Goal: Information Seeking & Learning: Compare options

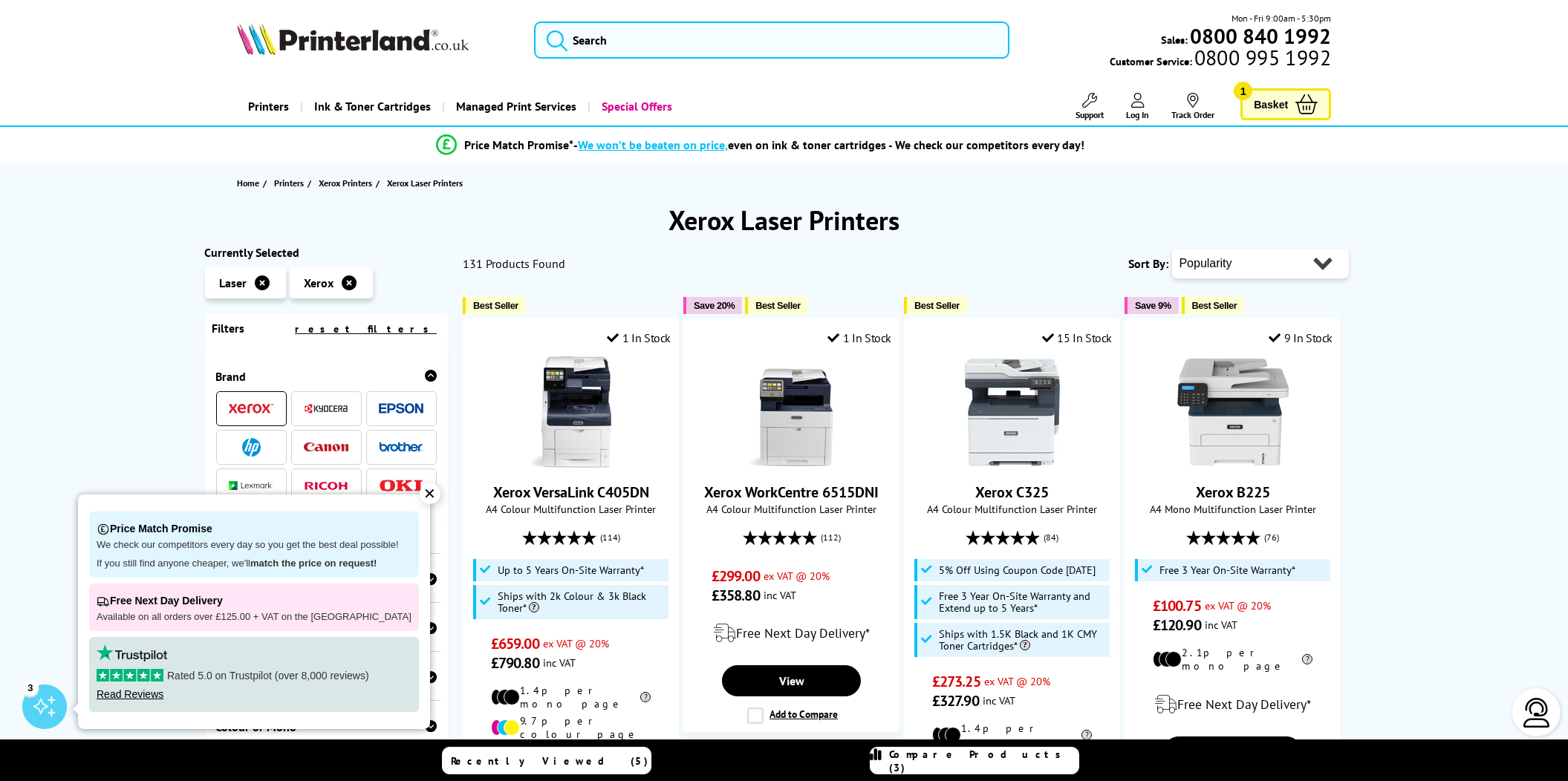
scroll to position [73, 0]
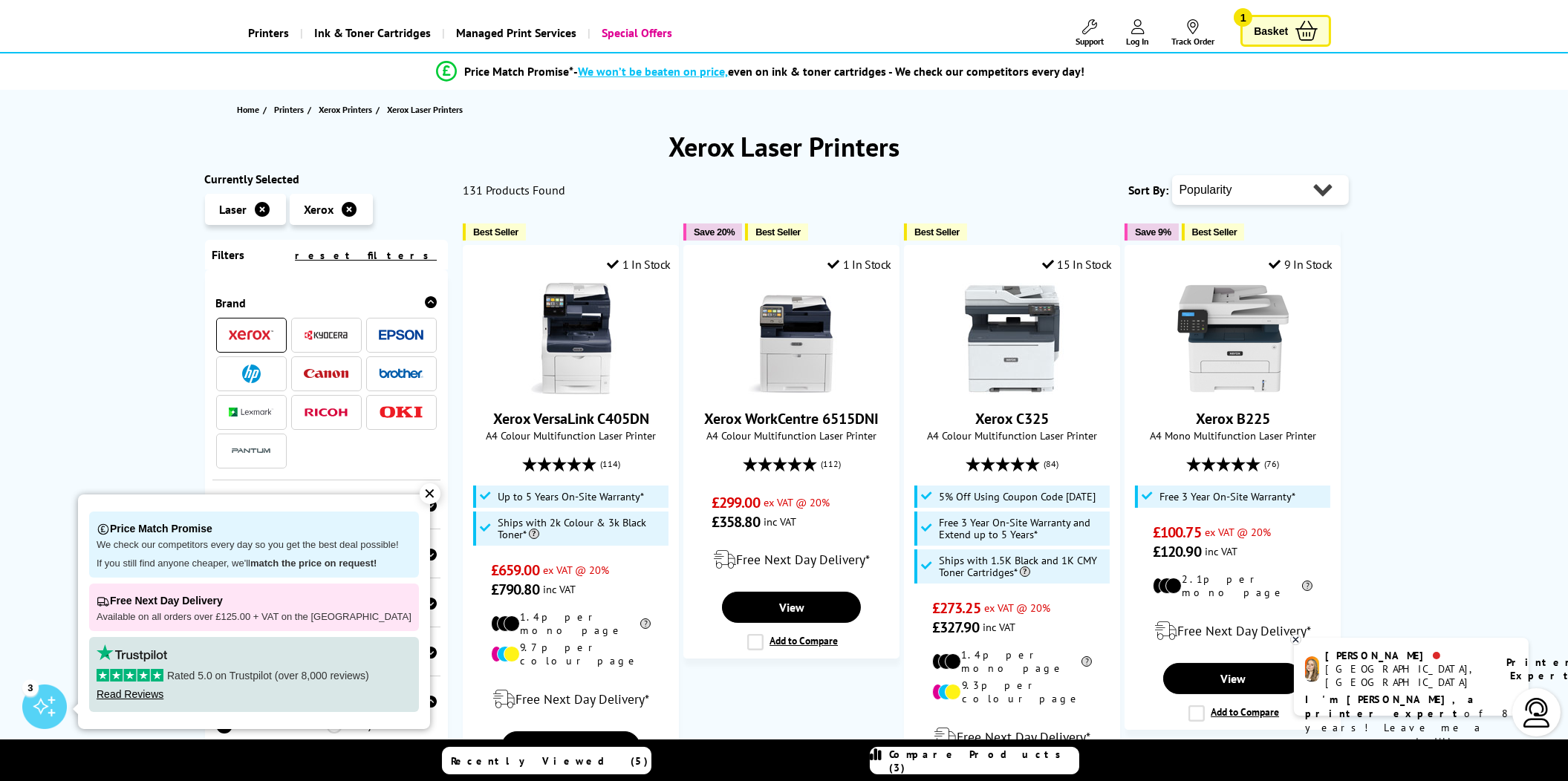
click at [1232, 182] on select "Popularity Rating Price - Low to High Price - High to Low Running Costs - Low t…" at bounding box center [1260, 190] width 176 height 29
select select "Price Ascending"
click at [1172, 176] on select "Popularity Rating Price - Low to High Price - High to Low Running Costs - Low t…" at bounding box center [1260, 190] width 176 height 29
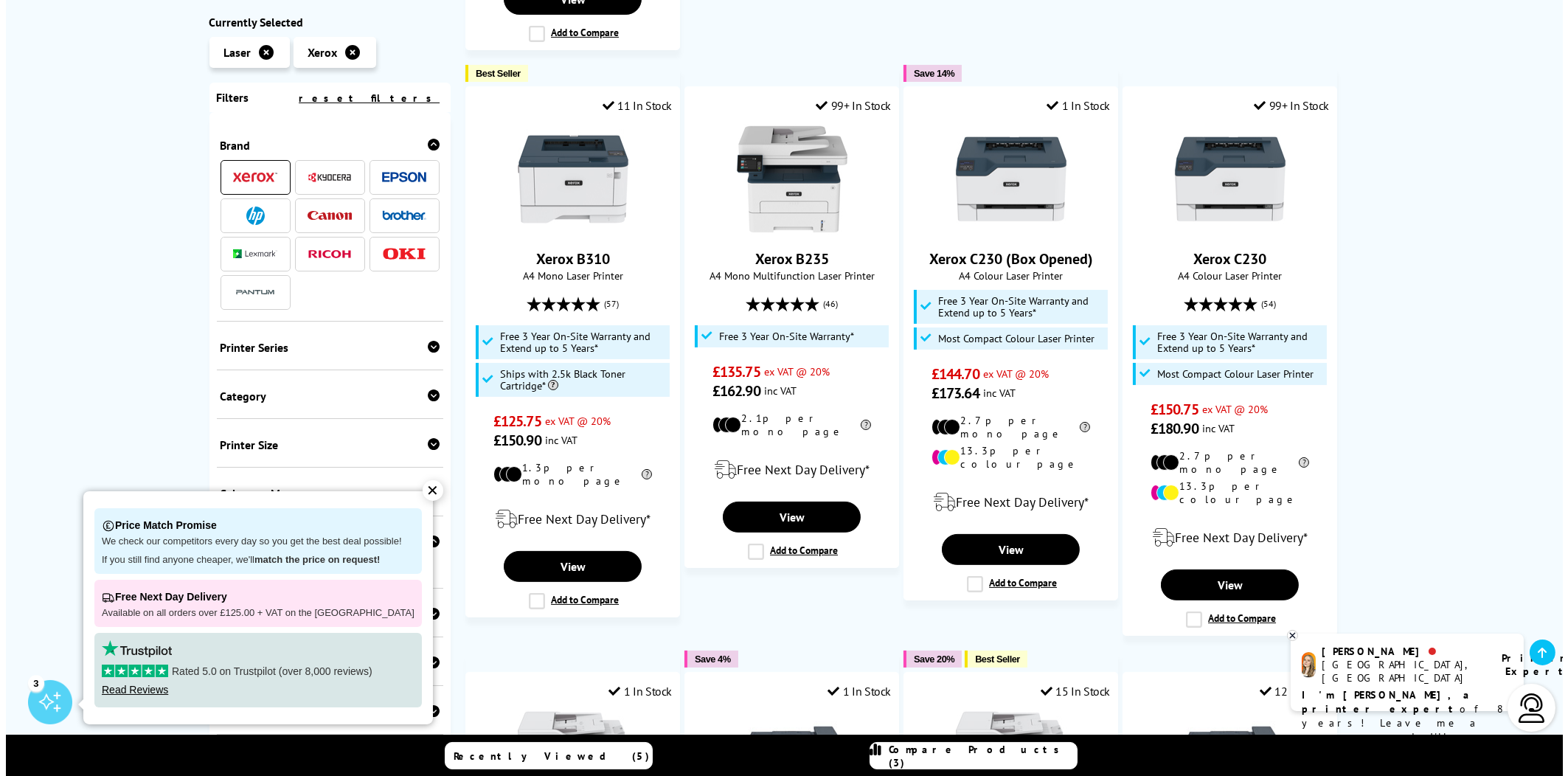
scroll to position [885, 0]
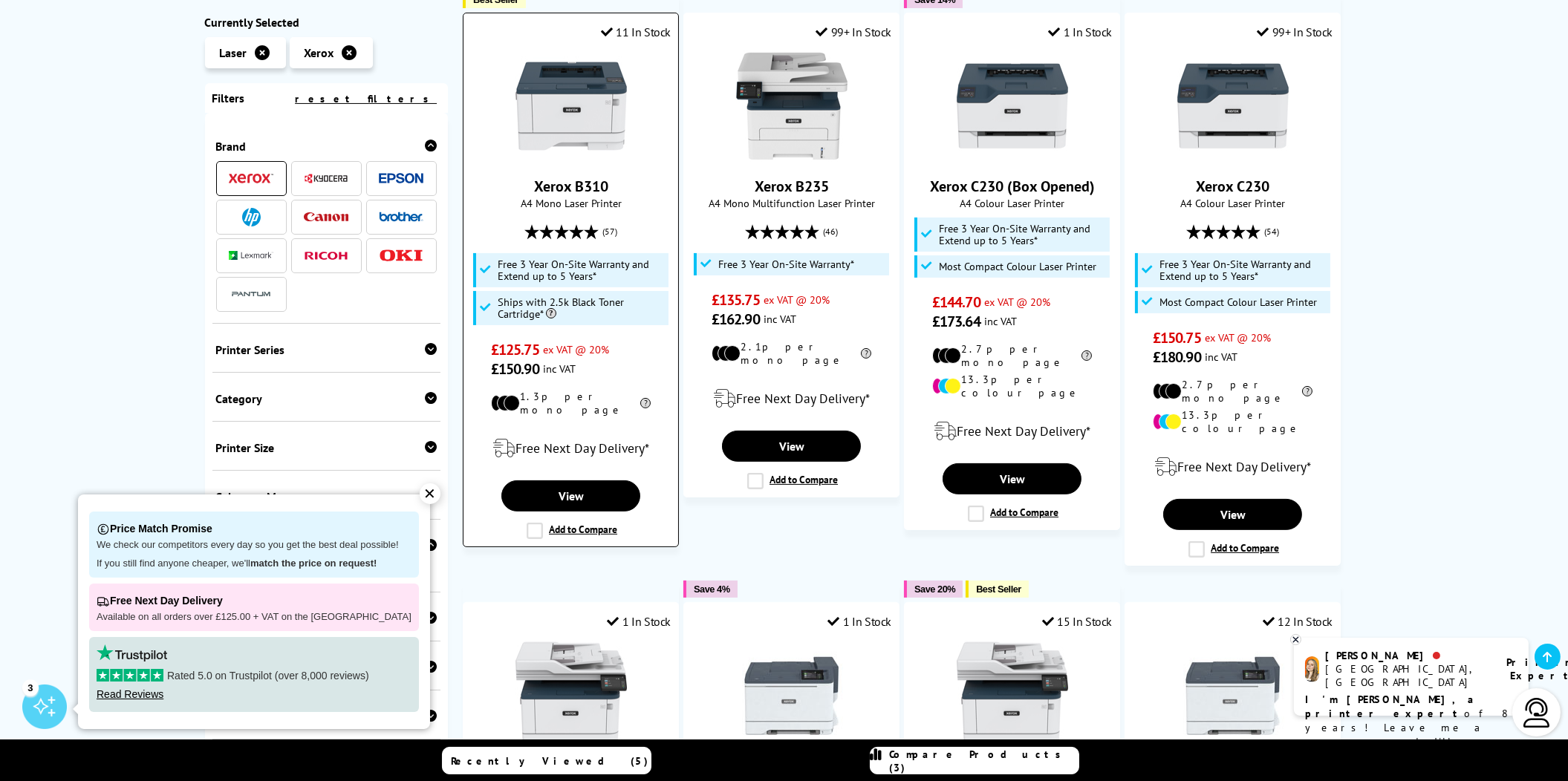
click at [533, 523] on label "Add to Compare" at bounding box center [572, 530] width 91 height 16
click at [0, 0] on input "Add to Compare" at bounding box center [0, 0] width 0 height 0
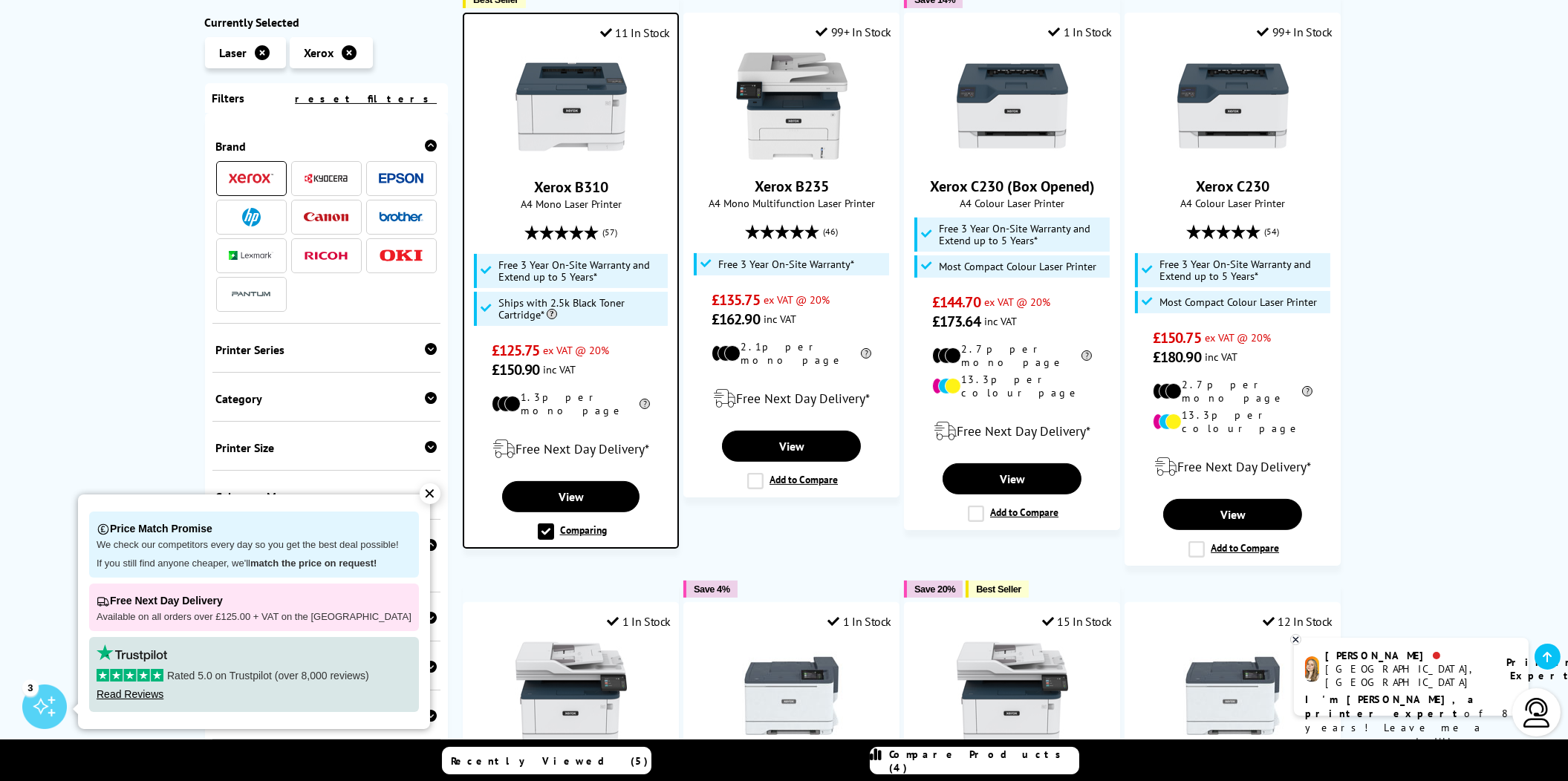
click at [968, 757] on span "Compare Products (4)" at bounding box center [984, 761] width 189 height 27
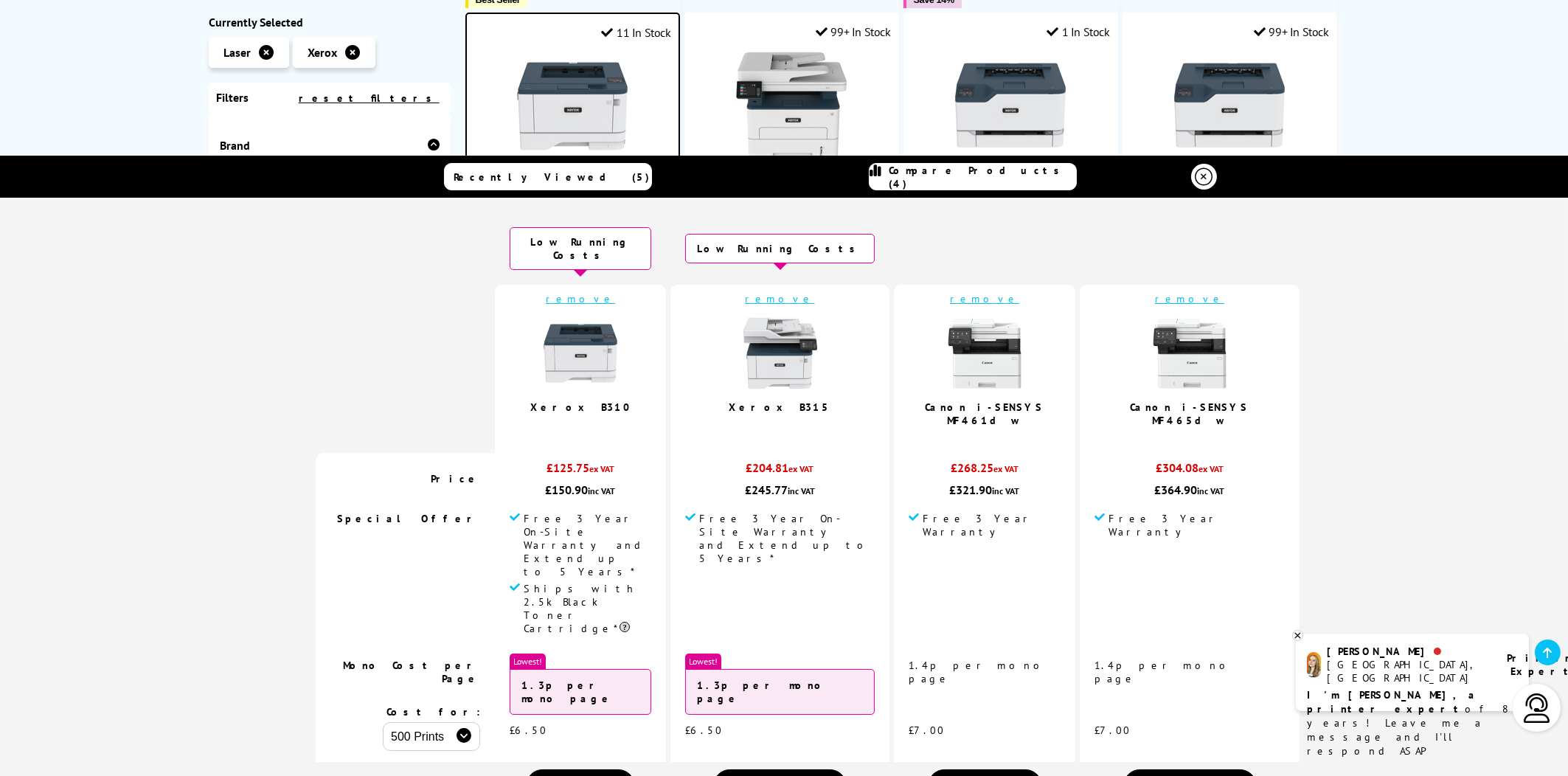
click at [955, 292] on link "remove" at bounding box center [985, 298] width 69 height 13
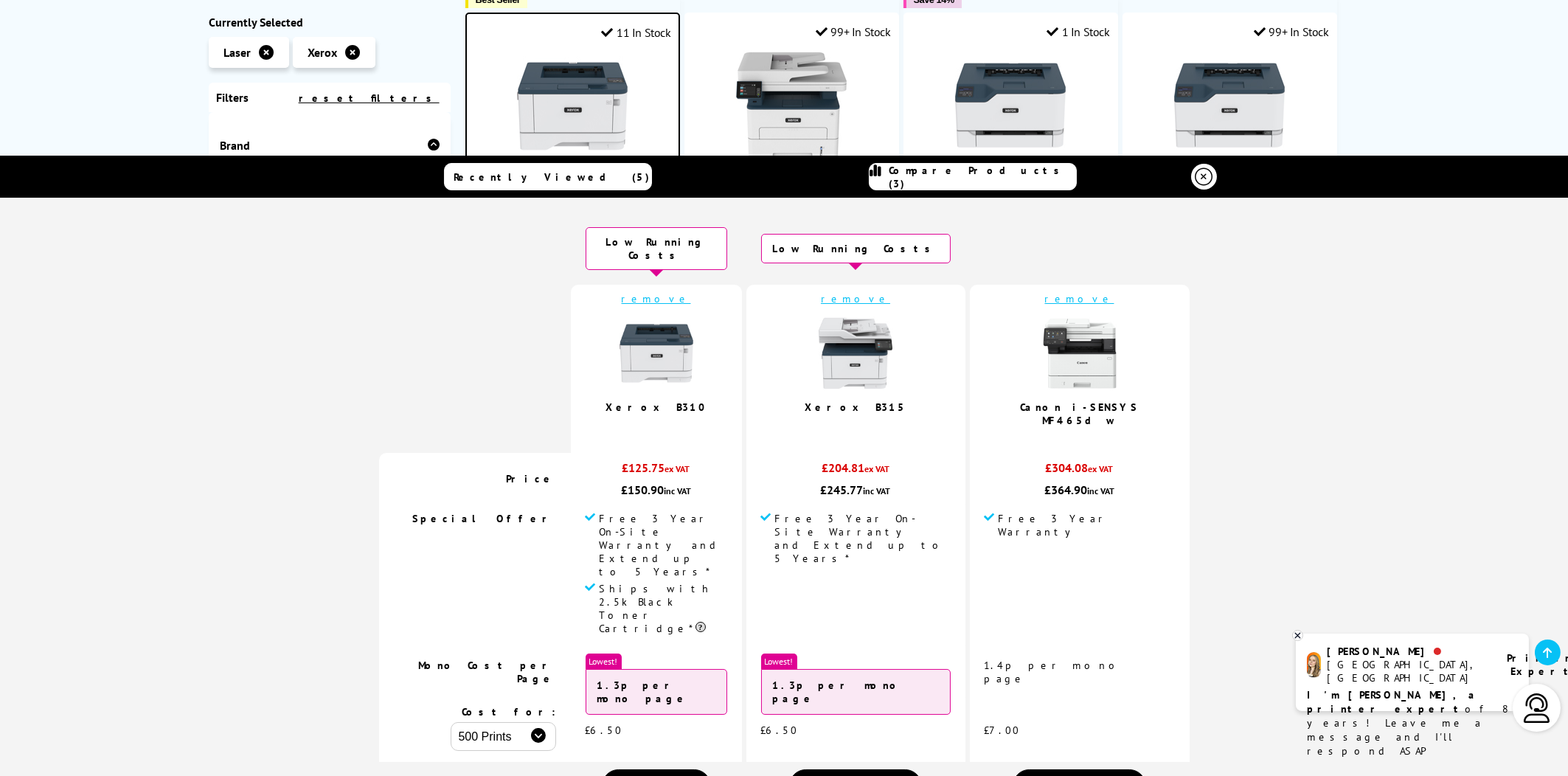
click at [1046, 292] on link "remove" at bounding box center [1079, 298] width 69 height 13
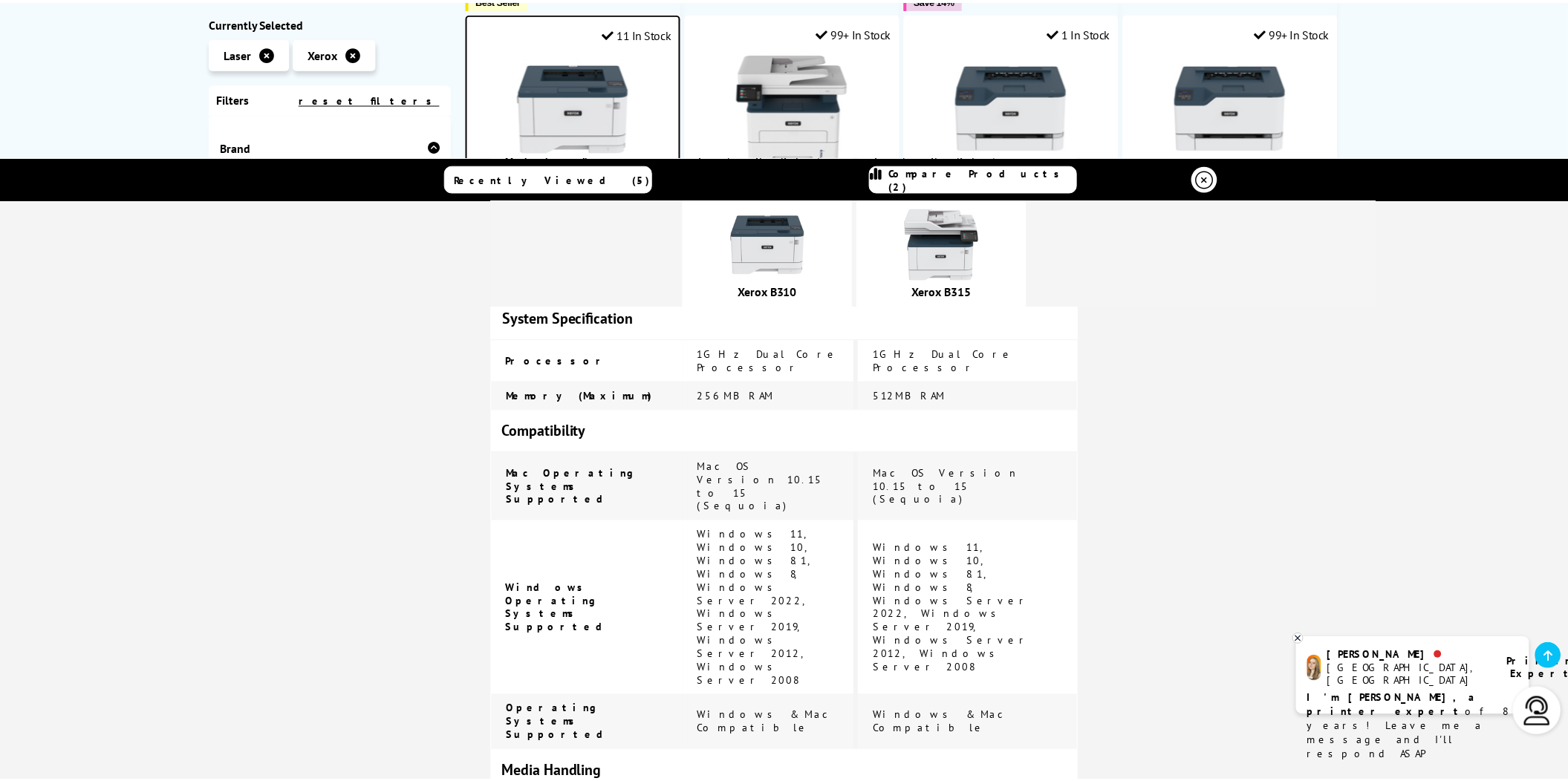
scroll to position [2004, 0]
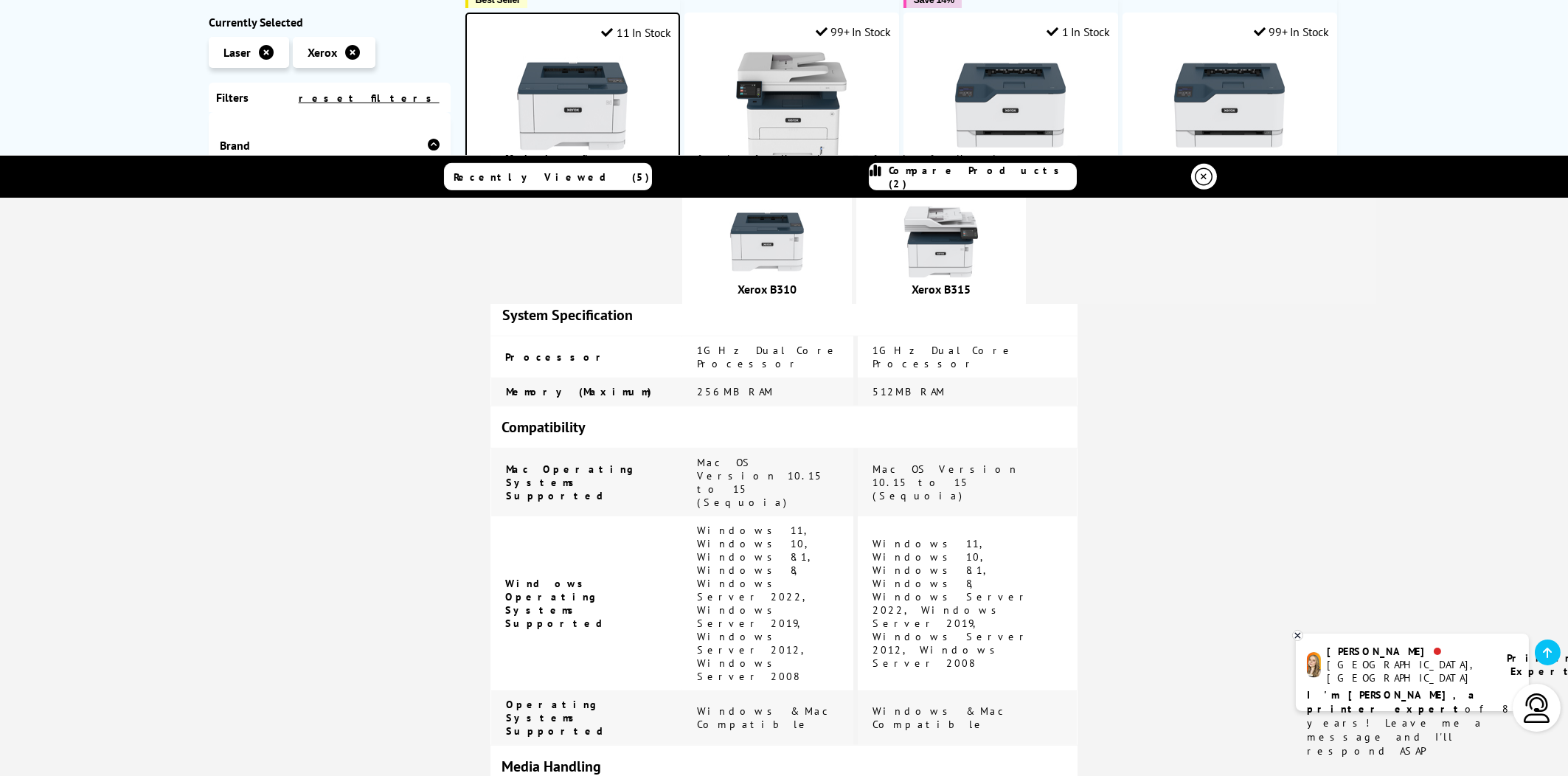
click at [1432, 123] on div "Xerox Laser Printers Currently Selected Laser Xerox Filters reset filters Brand…" at bounding box center [784, 458] width 1568 height 2283
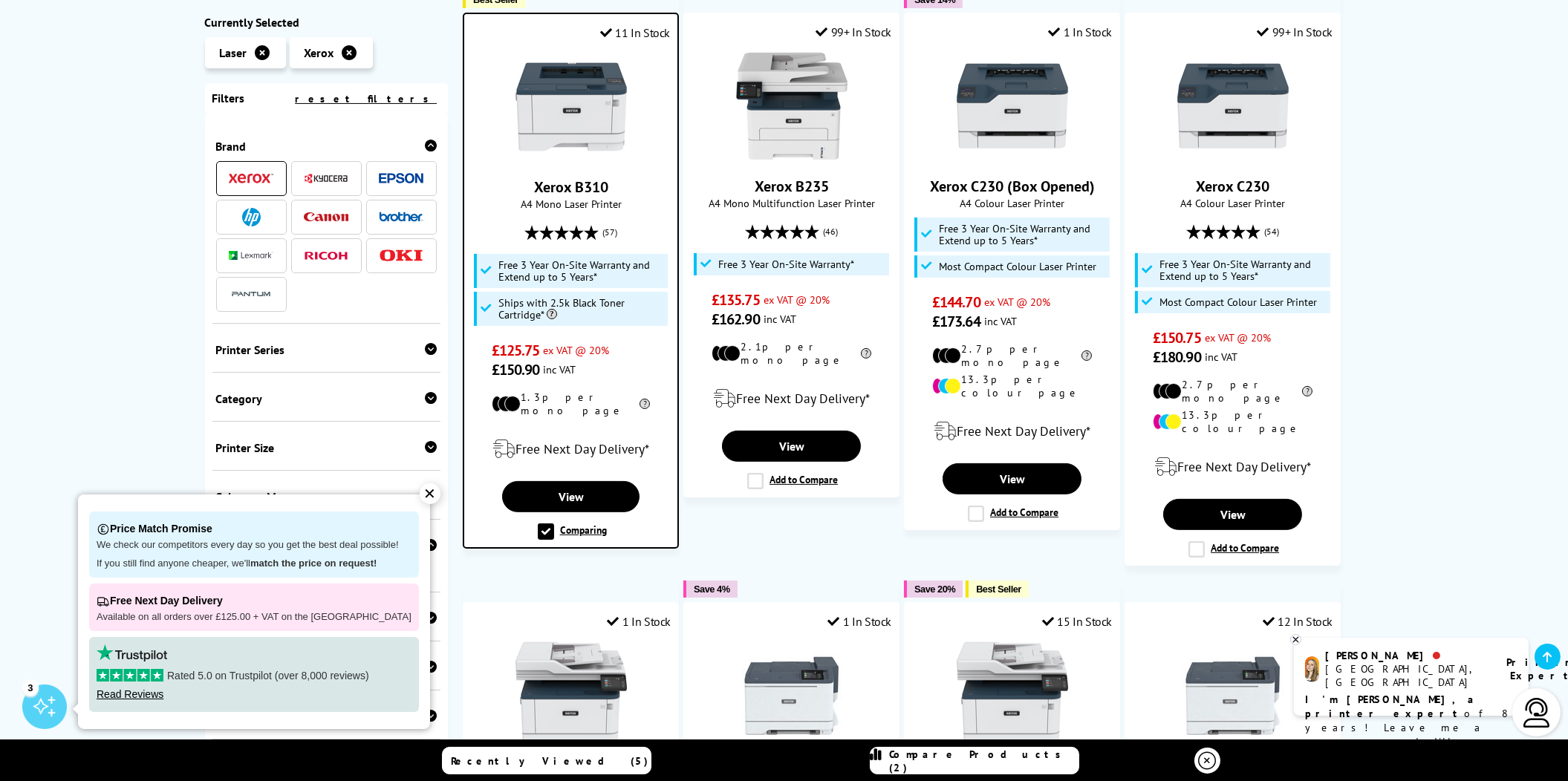
click at [548, 524] on label "Comparing" at bounding box center [572, 531] width 69 height 16
click at [0, 0] on input "Comparing" at bounding box center [0, 0] width 0 height 0
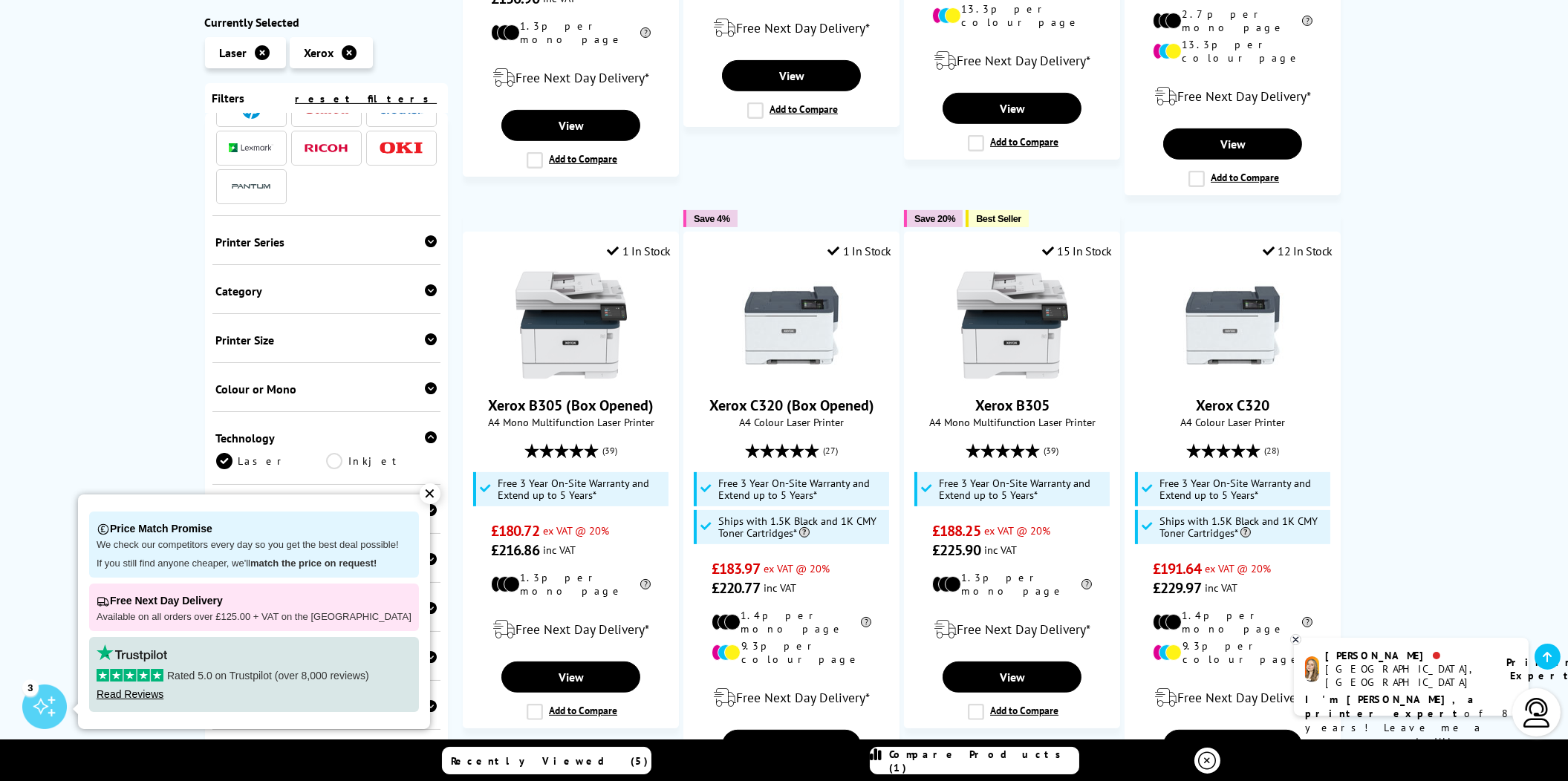
scroll to position [148, 0]
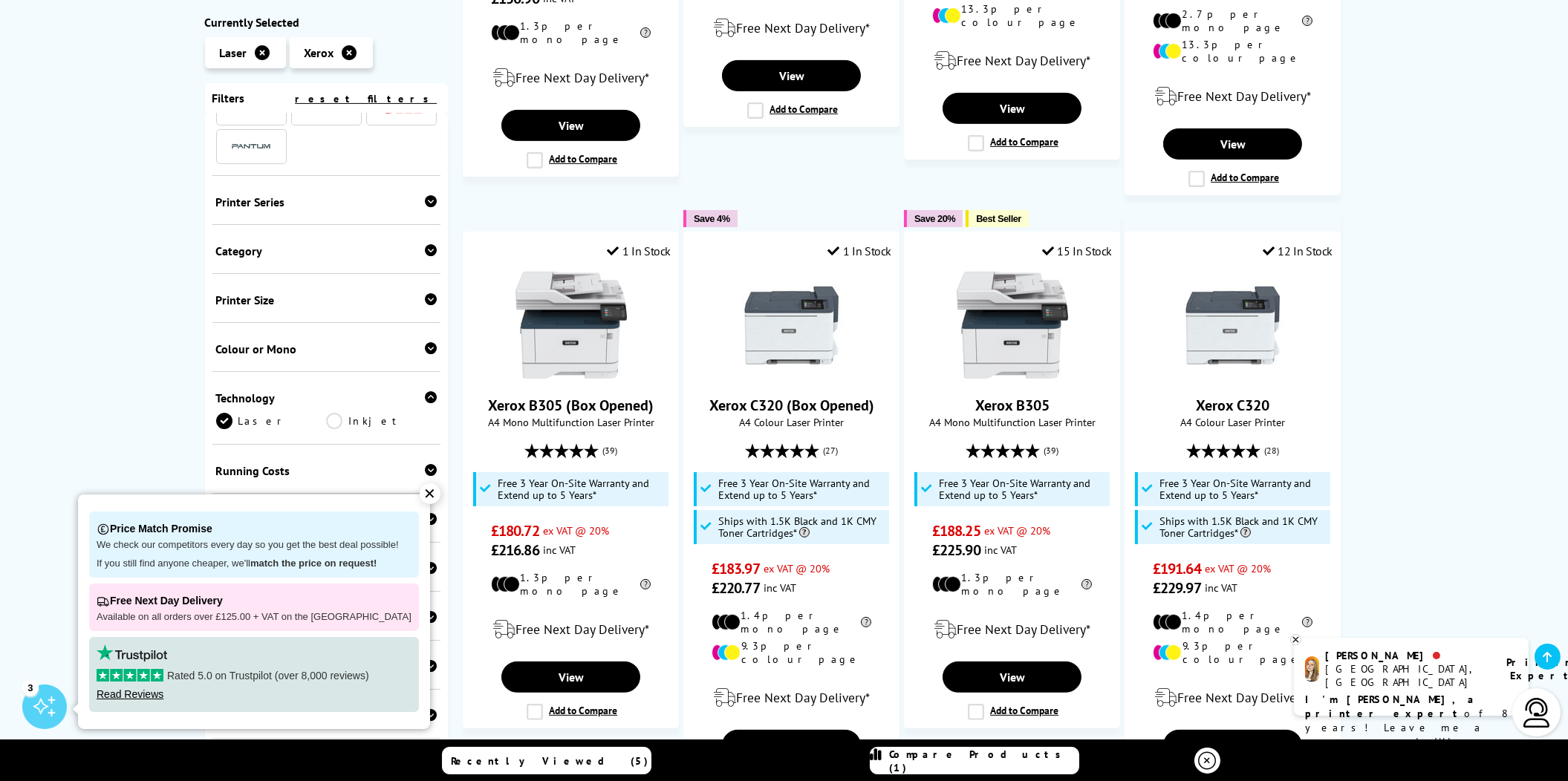
click at [299, 345] on div "Colour or Mono" at bounding box center [326, 349] width 221 height 15
click at [333, 365] on link "Mono" at bounding box center [381, 371] width 111 height 16
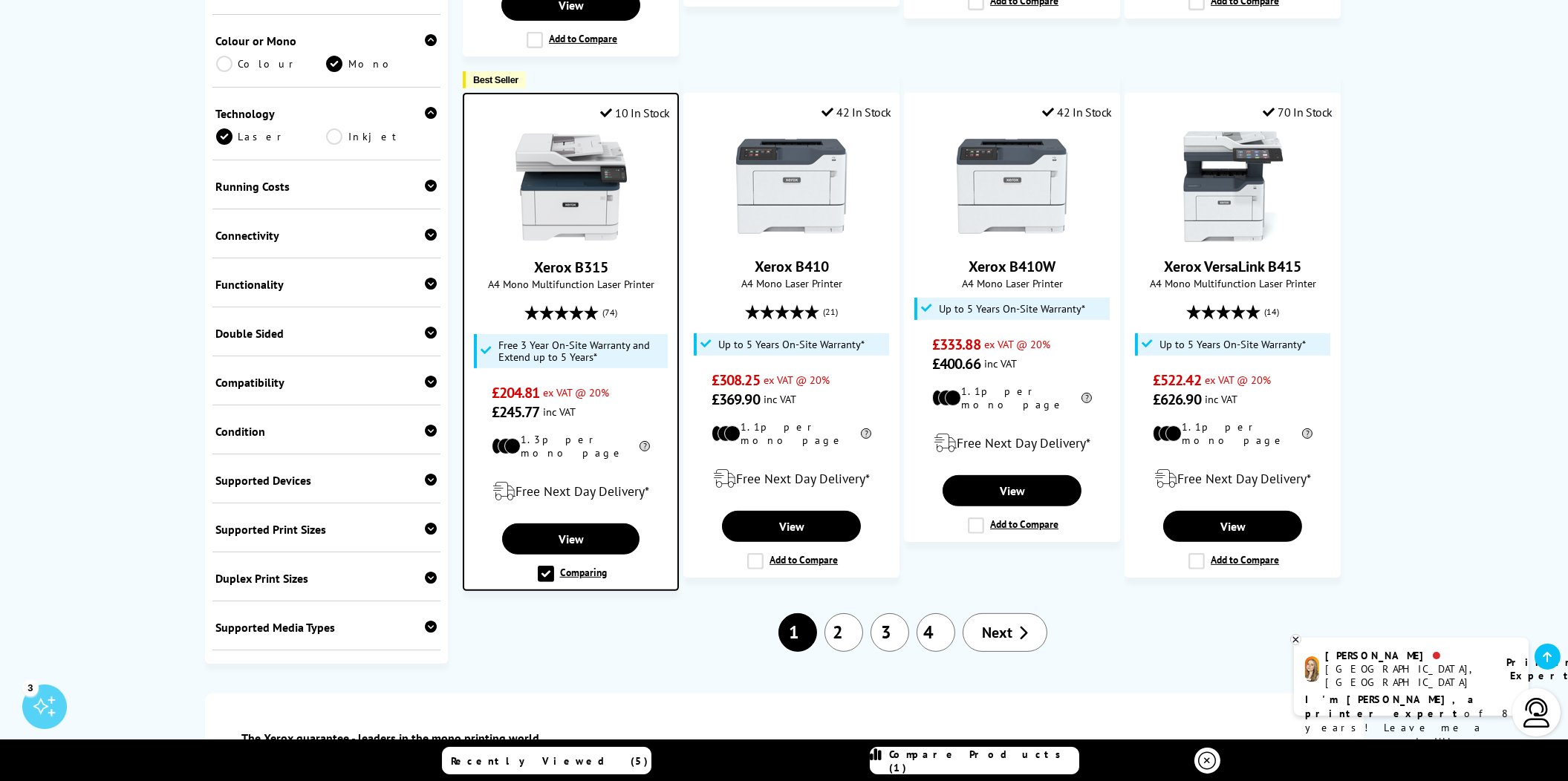
scroll to position [1410, 0]
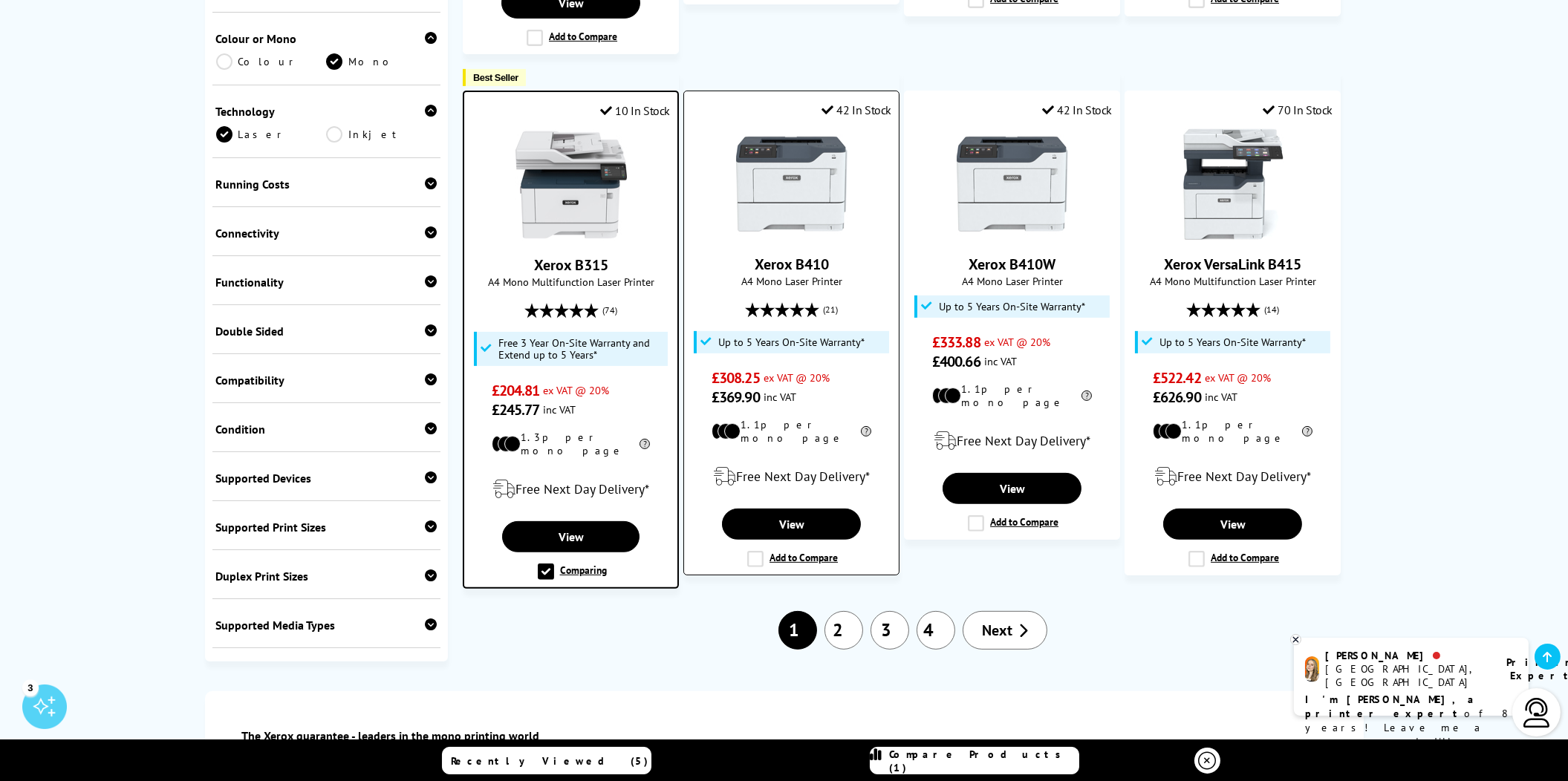
click at [754, 551] on label "Add to Compare" at bounding box center [792, 558] width 91 height 16
click at [0, 0] on input "Add to Compare" at bounding box center [0, 0] width 0 height 0
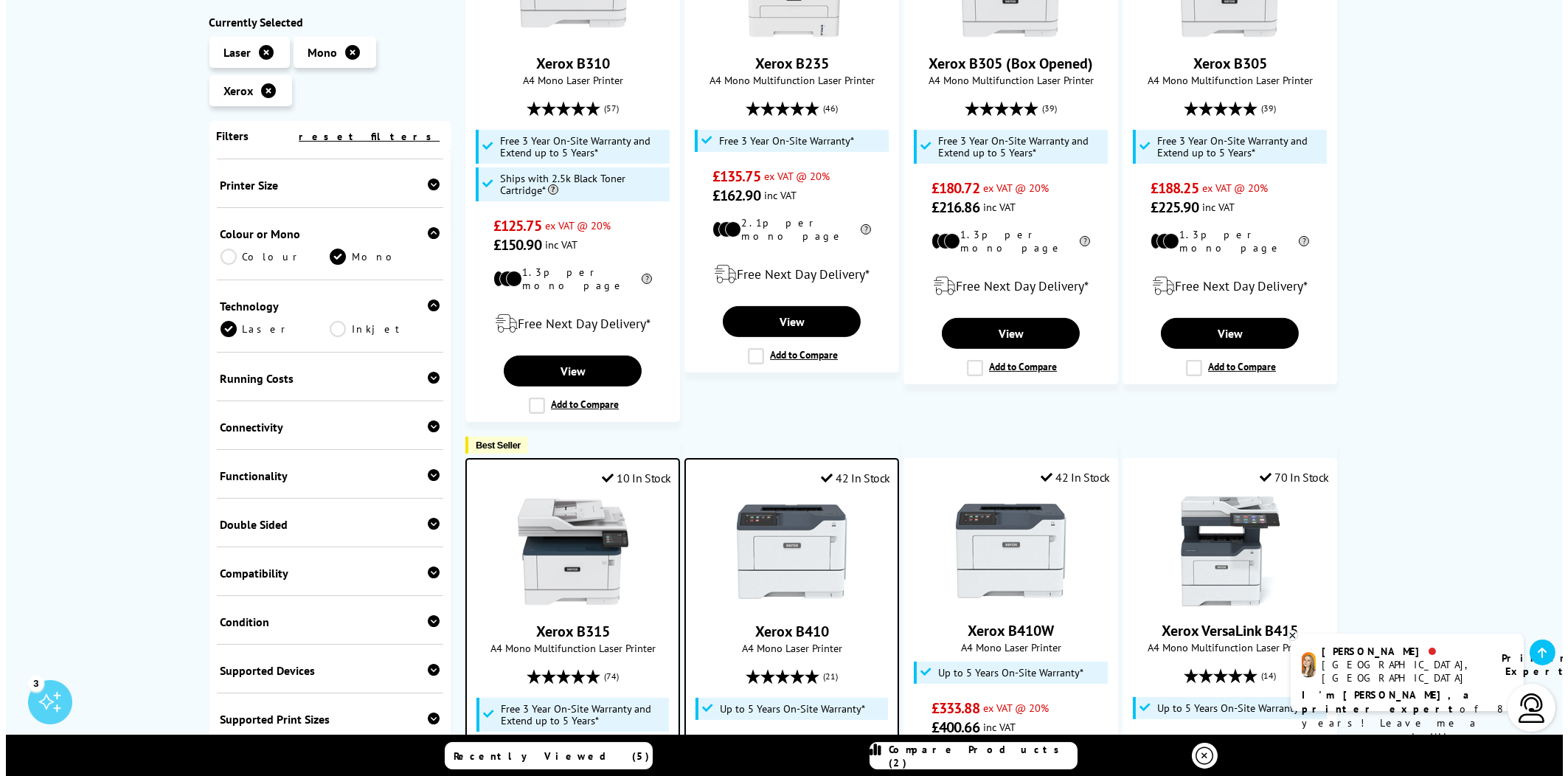
scroll to position [1327, 0]
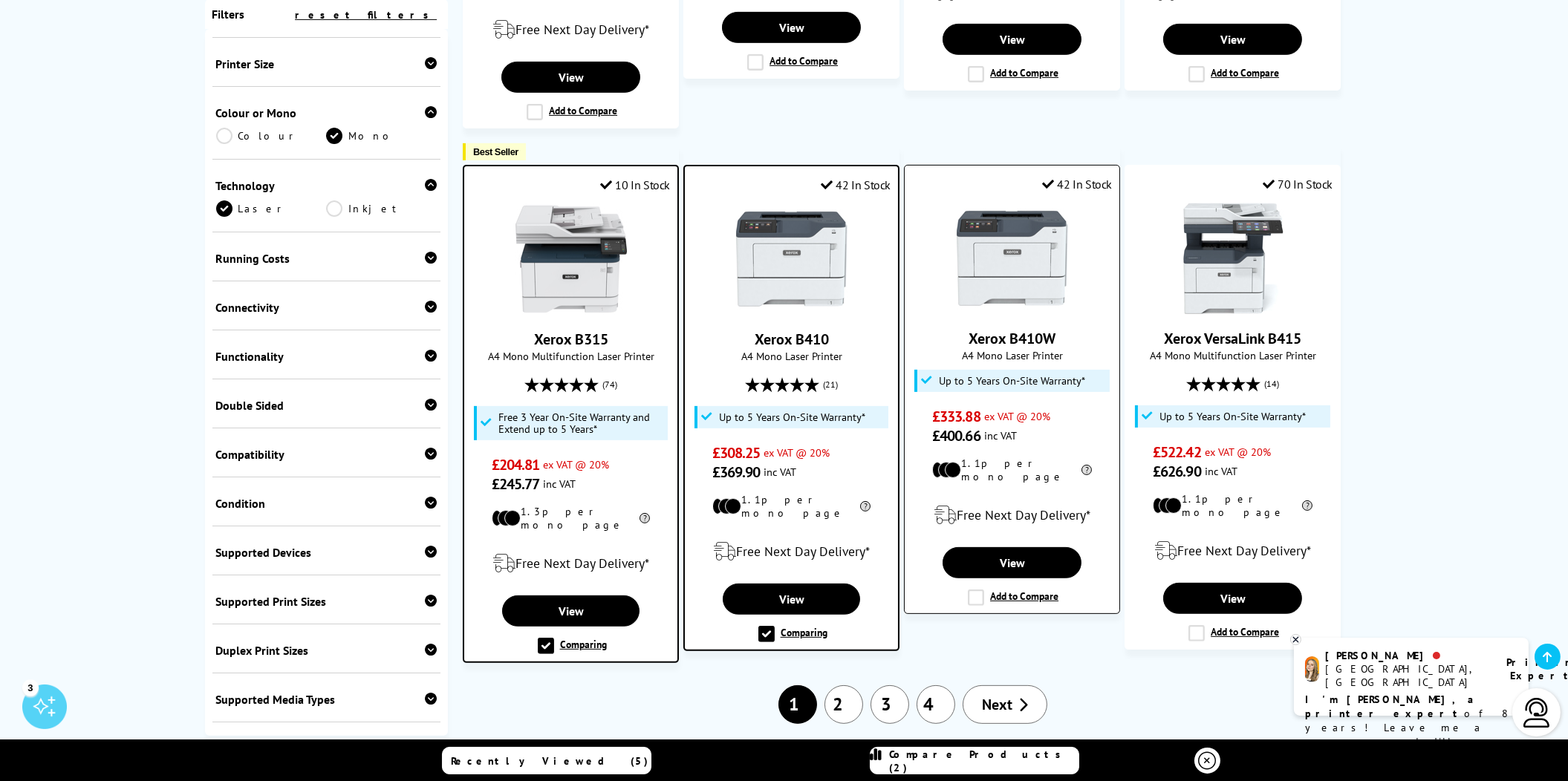
click at [972, 589] on label "Add to Compare" at bounding box center [1013, 597] width 91 height 16
click at [0, 0] on input "Add to Compare" at bounding box center [0, 0] width 0 height 0
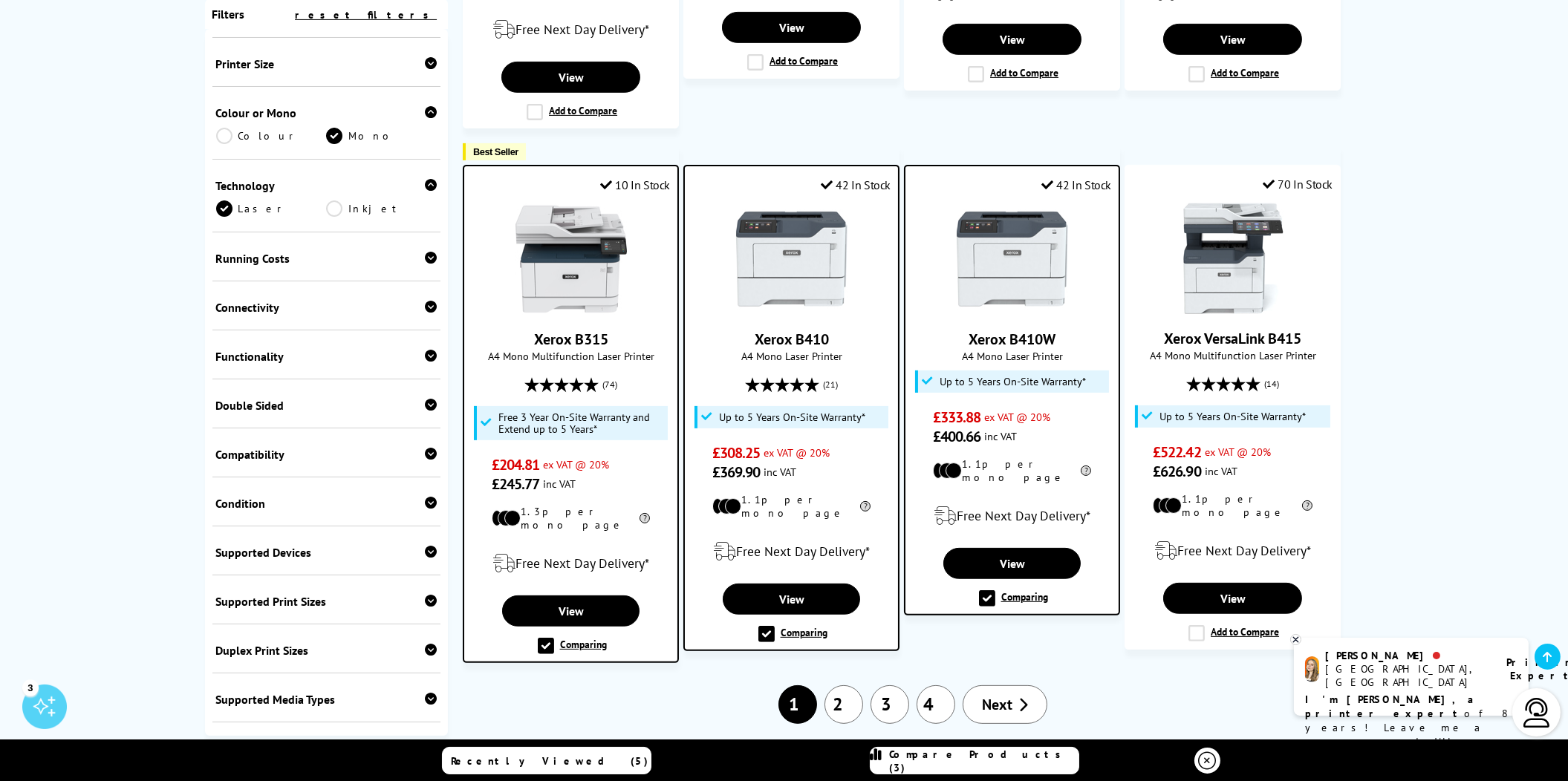
click at [971, 761] on span "Compare Products (3)" at bounding box center [984, 761] width 189 height 27
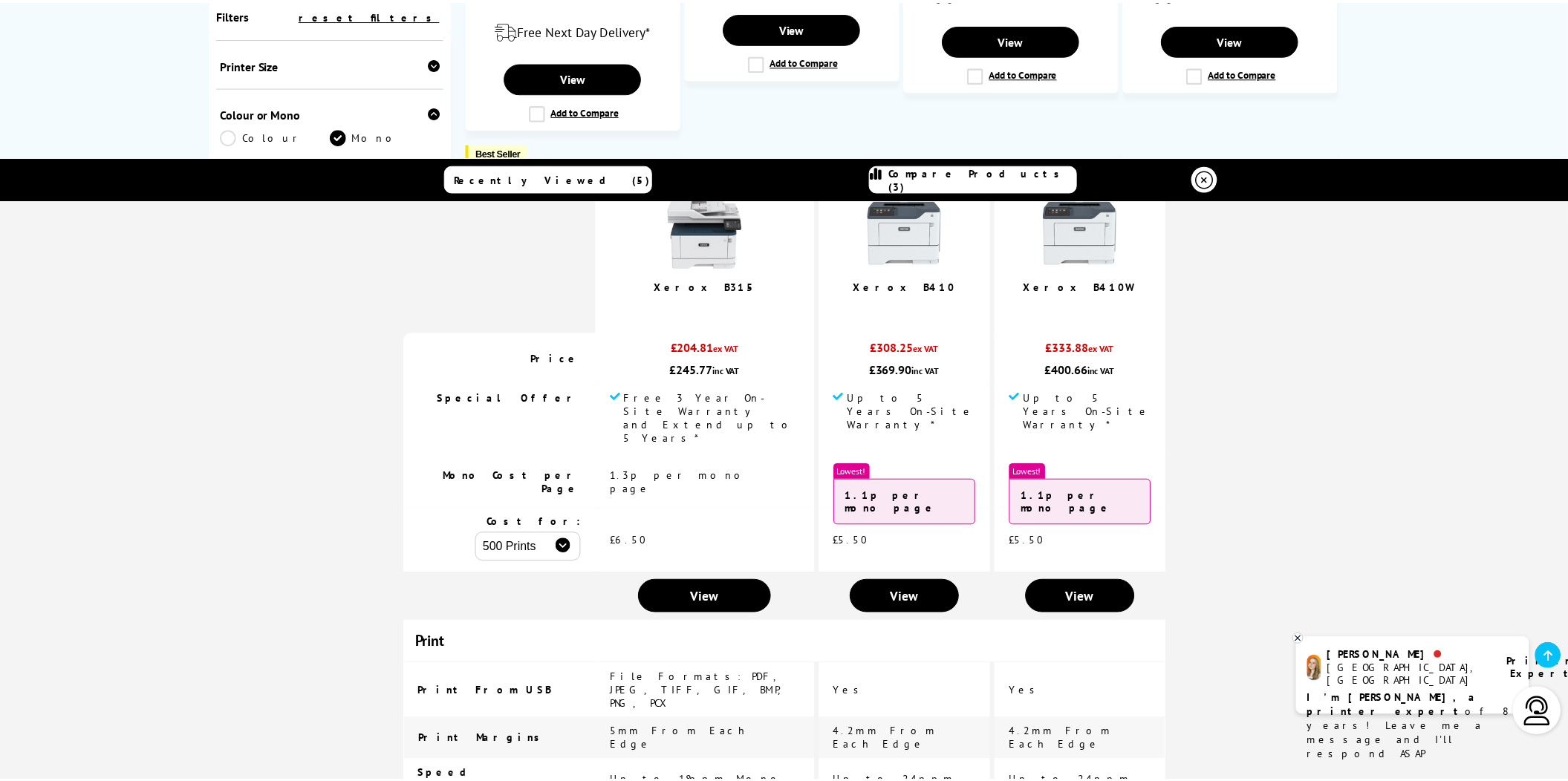
scroll to position [0, 0]
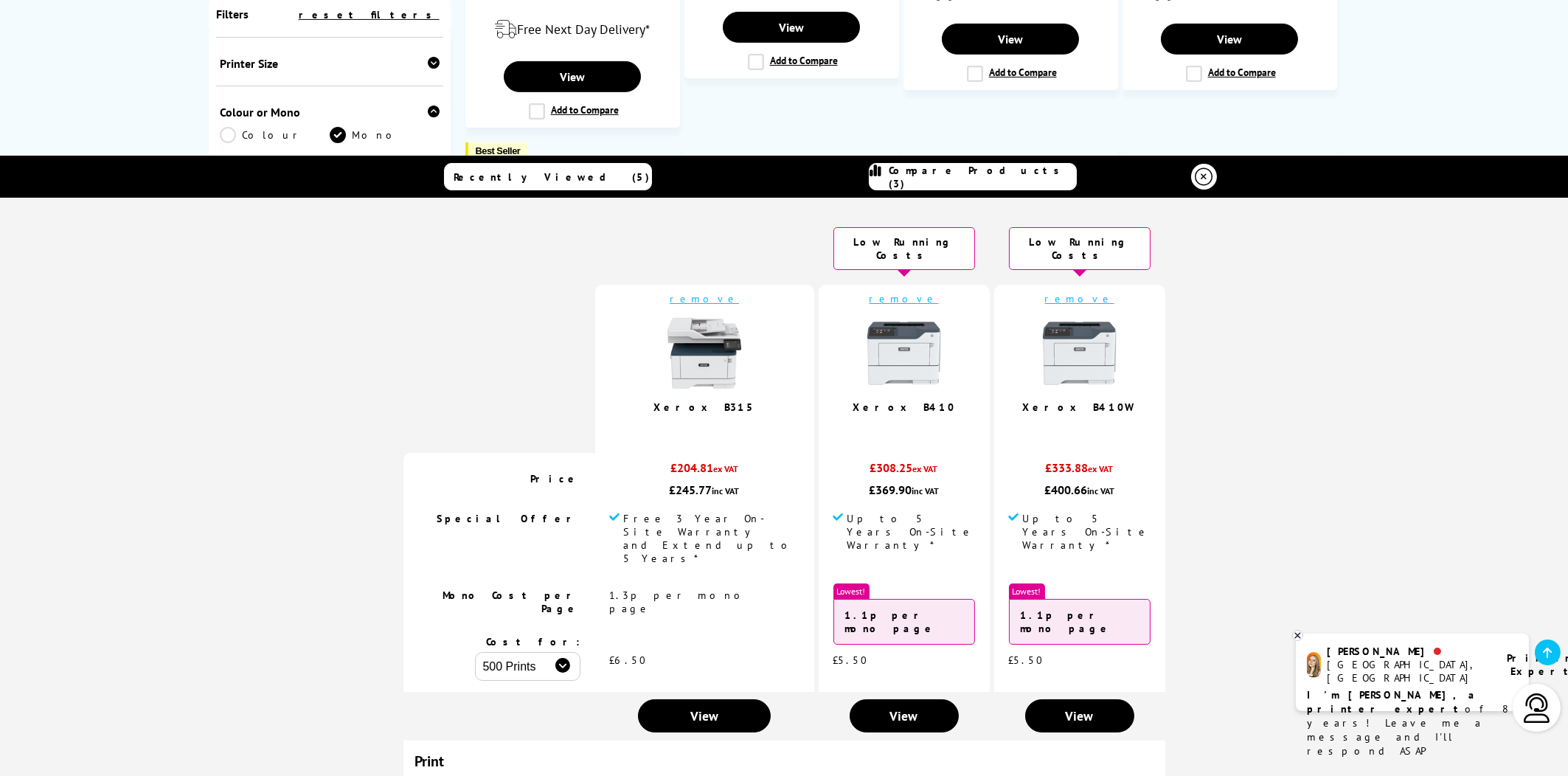
click at [1054, 292] on link "remove" at bounding box center [1079, 298] width 69 height 13
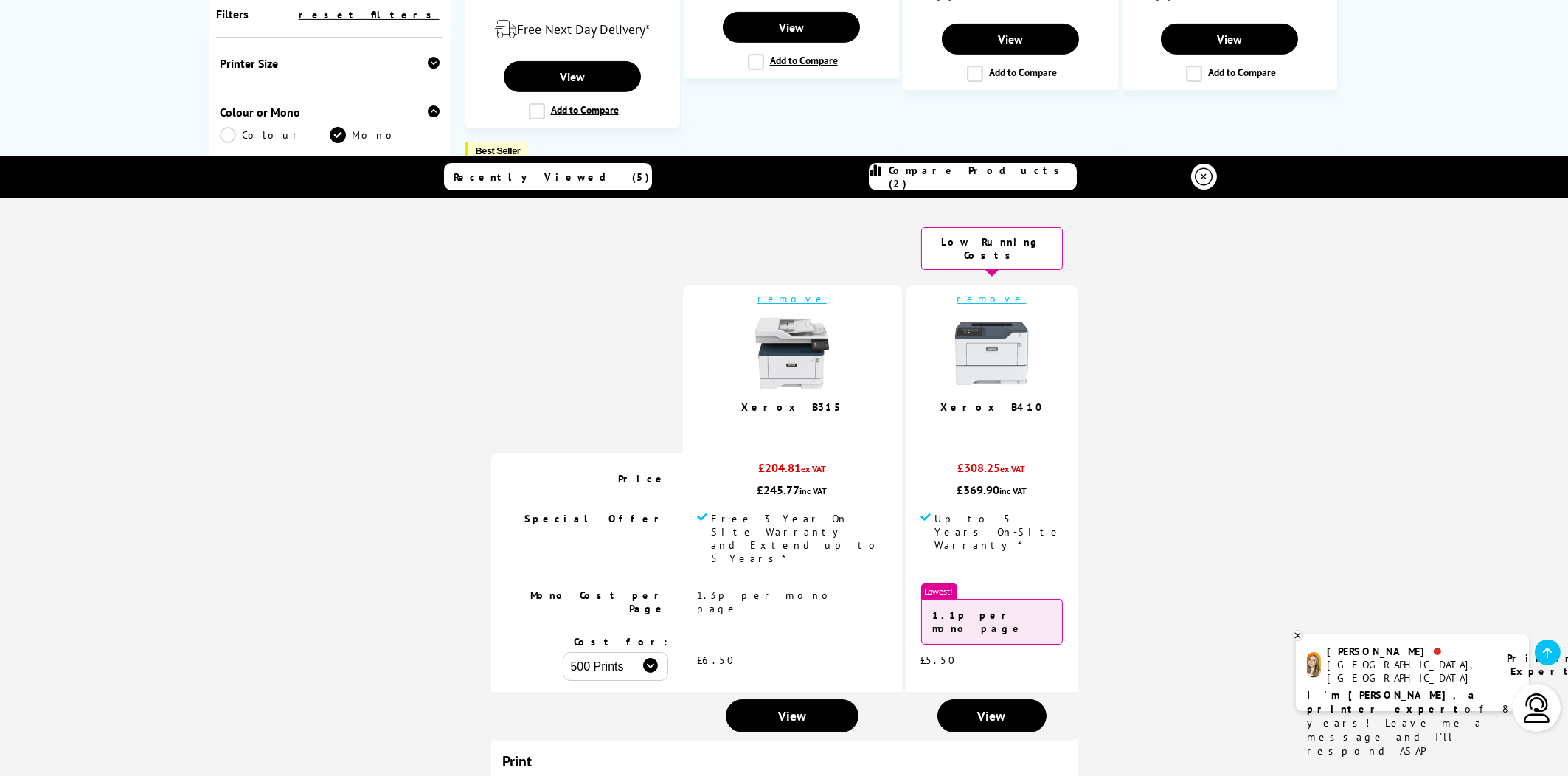
click at [957, 292] on link "remove" at bounding box center [992, 298] width 69 height 13
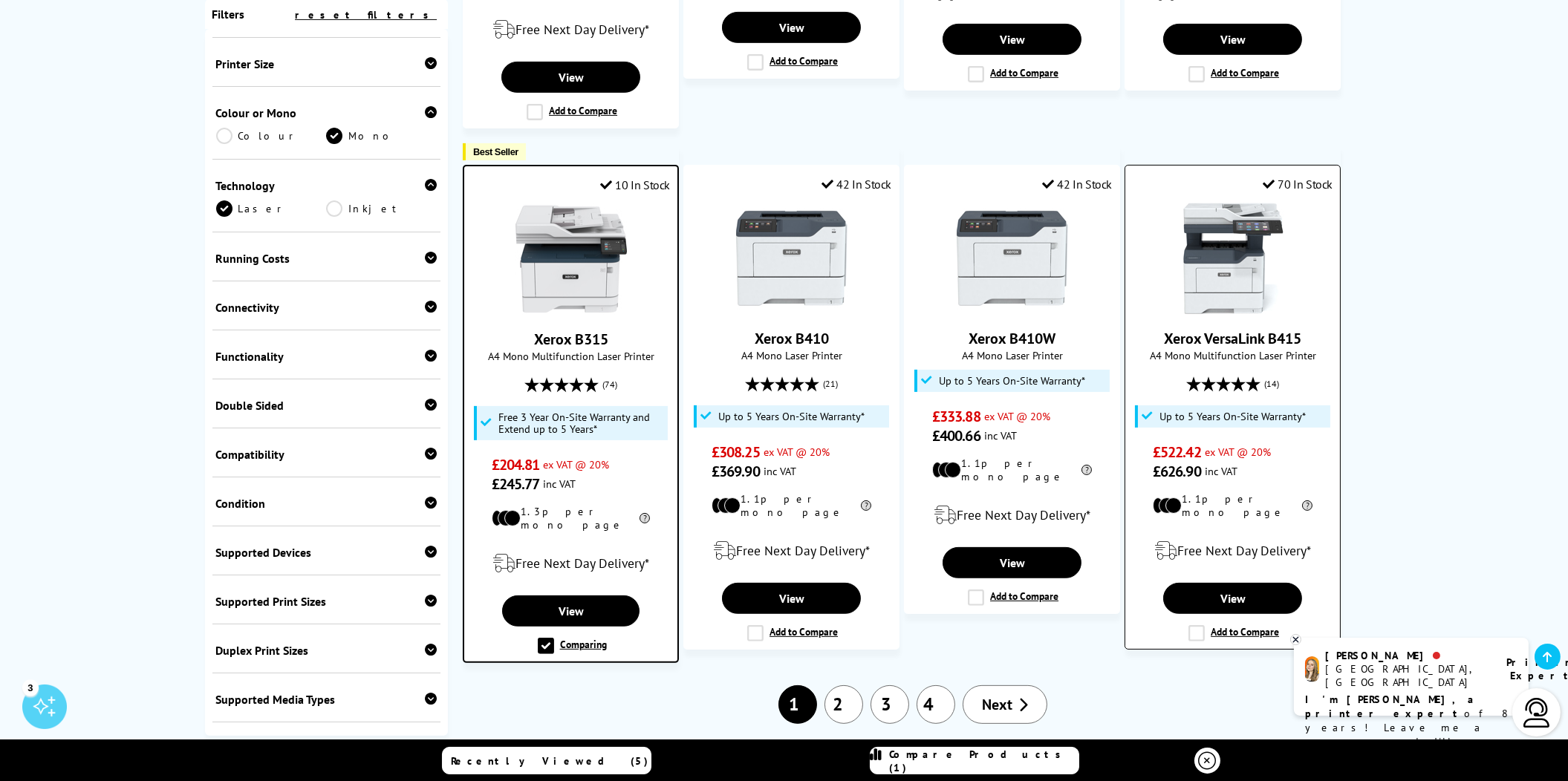
click at [1197, 625] on label "Add to Compare" at bounding box center [1233, 633] width 91 height 16
click at [0, 0] on input "Add to Compare" at bounding box center [0, 0] width 0 height 0
click at [850, 685] on link "2" at bounding box center [844, 704] width 39 height 39
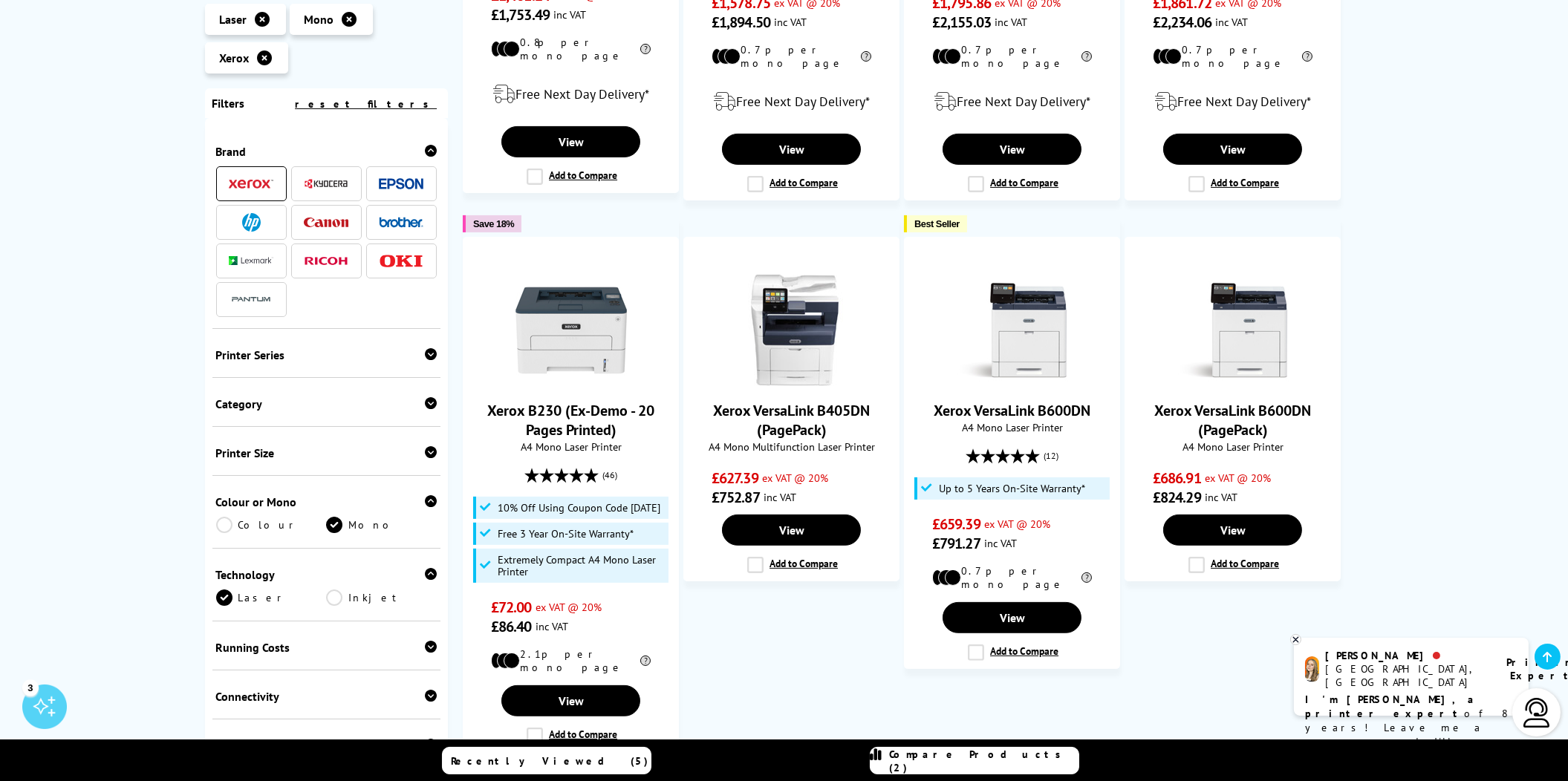
scroll to position [1335, 0]
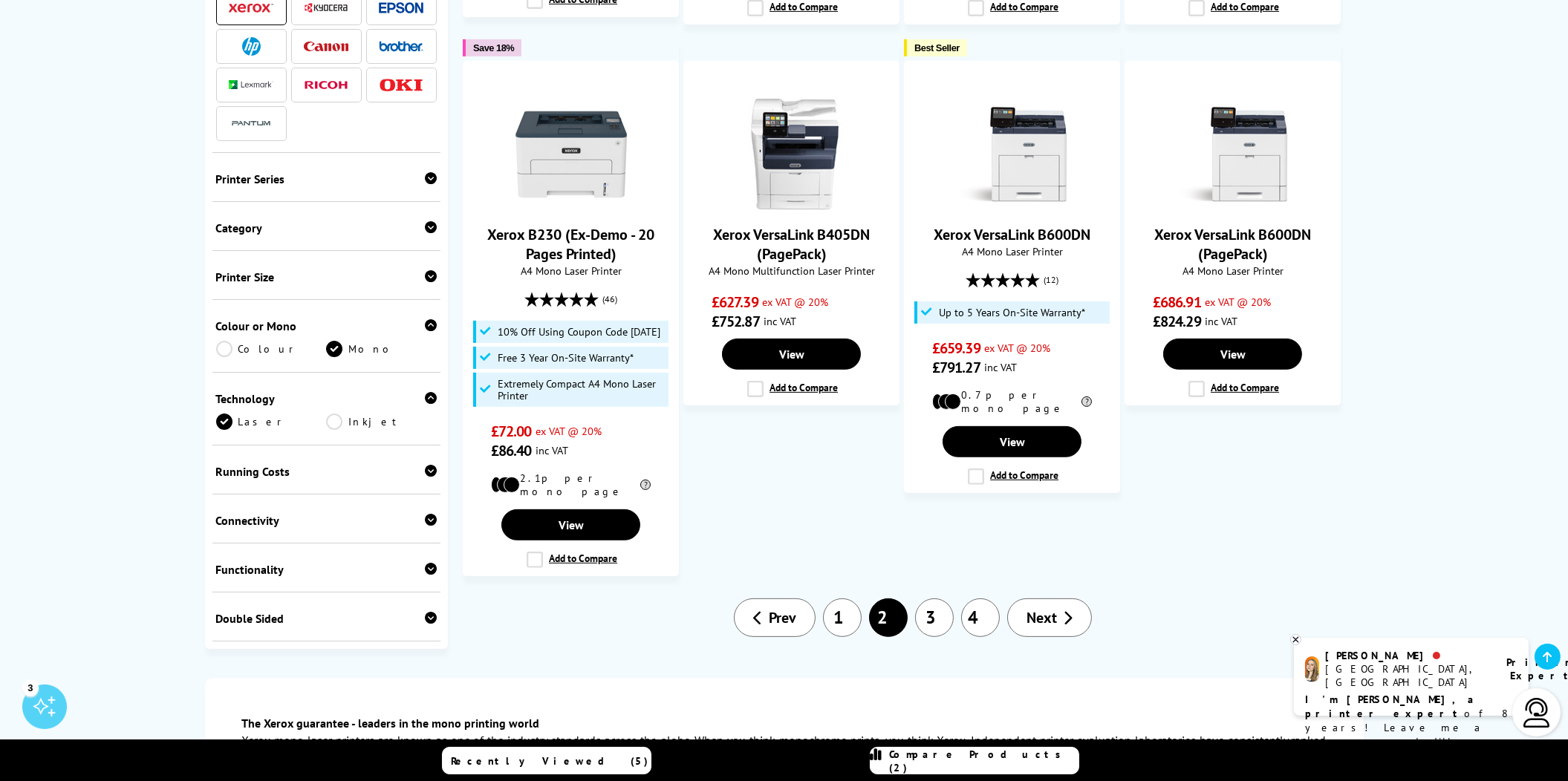
click at [939, 599] on link "3" at bounding box center [934, 618] width 39 height 39
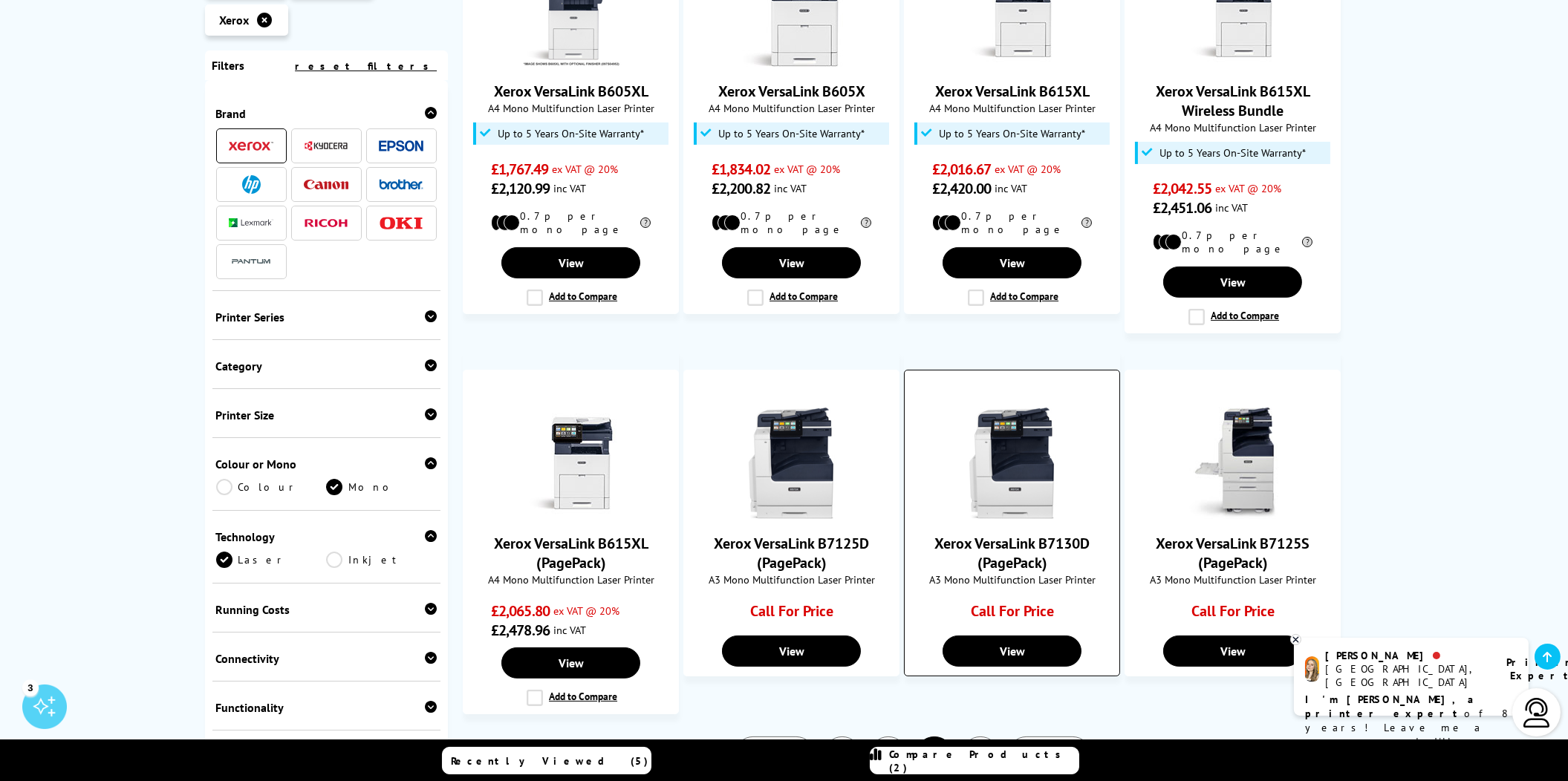
scroll to position [1039, 0]
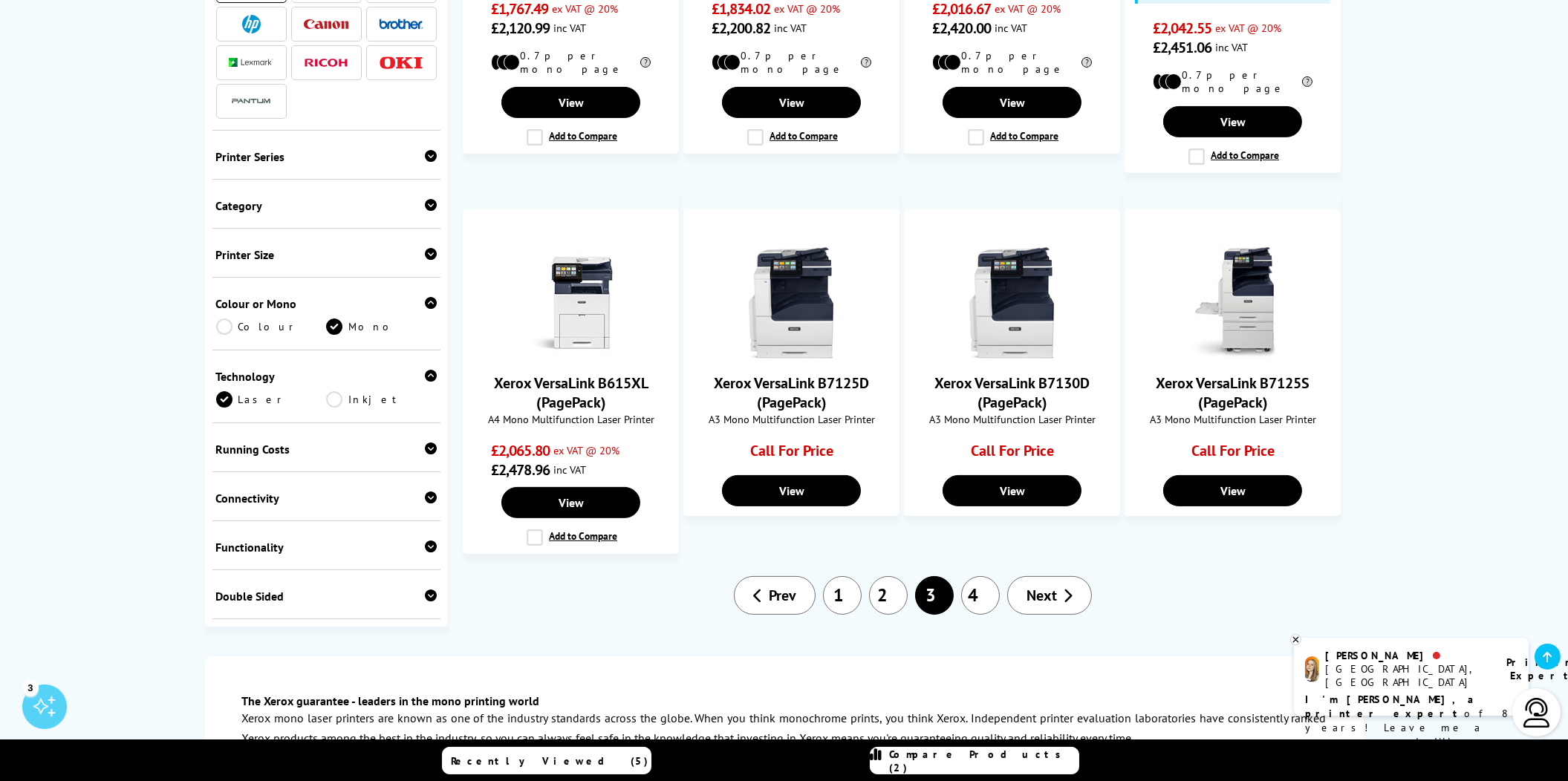
click at [978, 576] on link "4" at bounding box center [980, 595] width 39 height 39
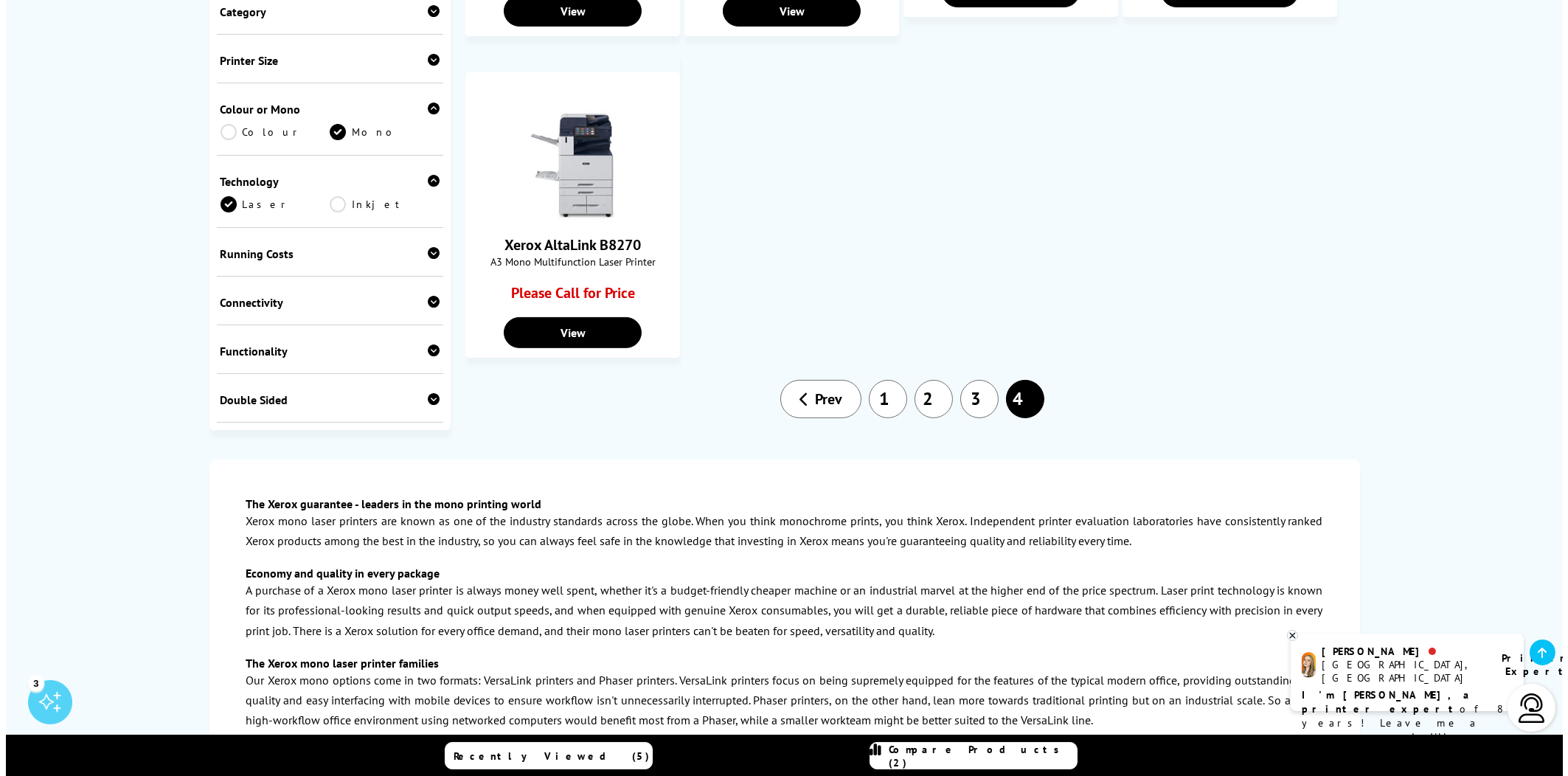
scroll to position [959, 0]
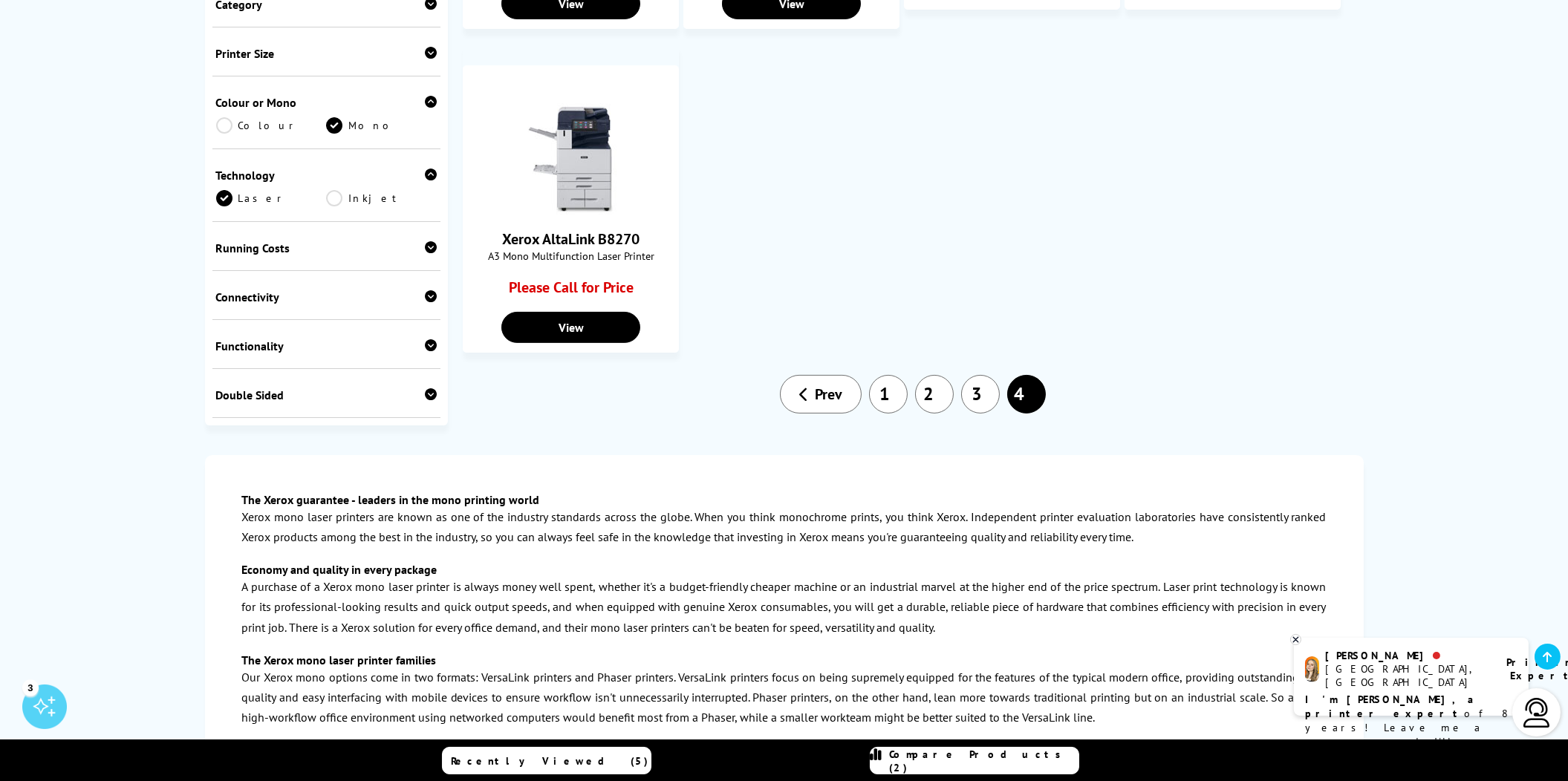
click at [995, 763] on span "Compare Products (2)" at bounding box center [984, 761] width 189 height 27
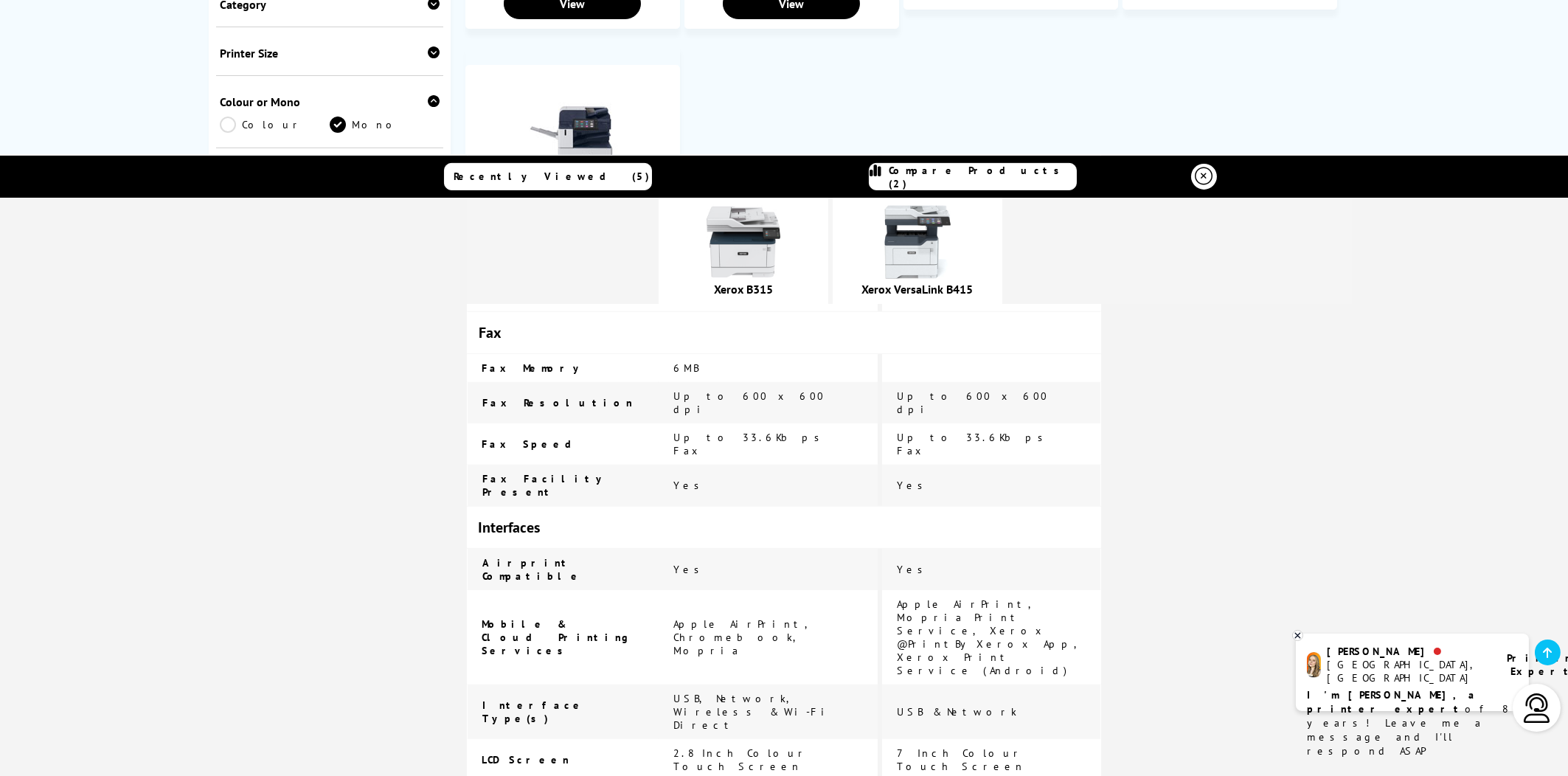
scroll to position [1918, 0]
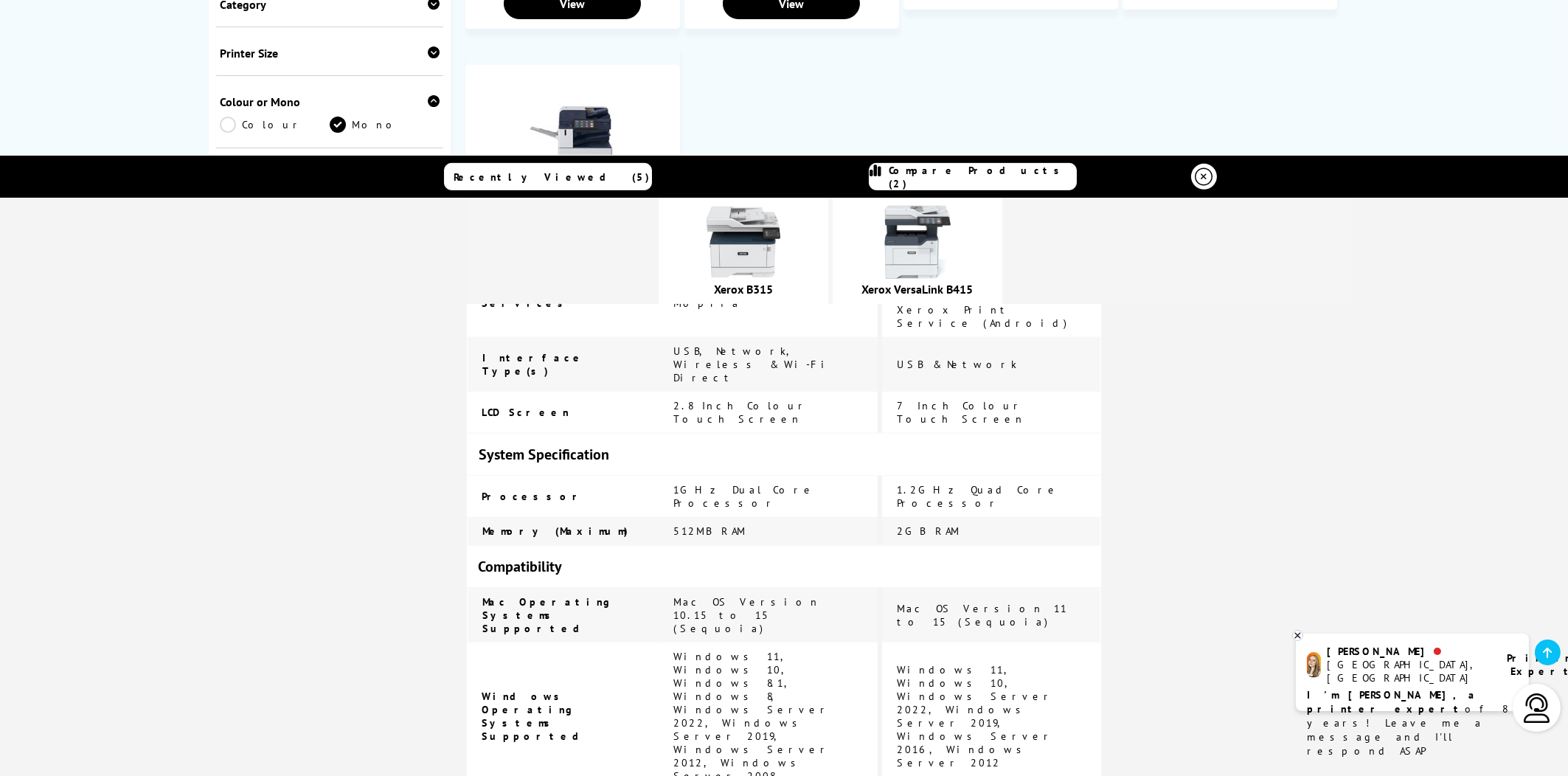
click at [773, 290] on link "Xerox B315" at bounding box center [743, 289] width 59 height 15
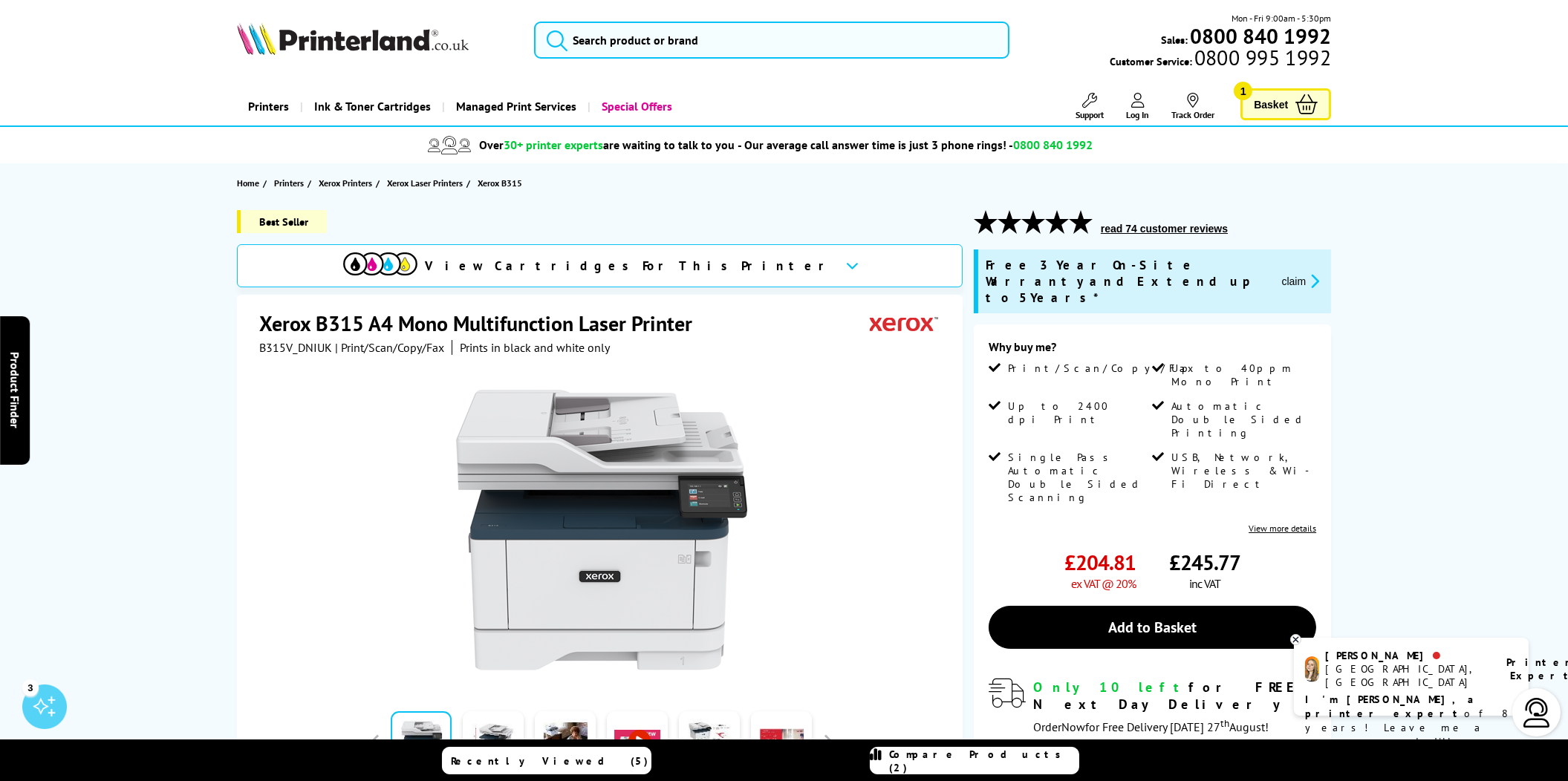
click at [1300, 274] on button "claim" at bounding box center [1300, 281] width 46 height 17
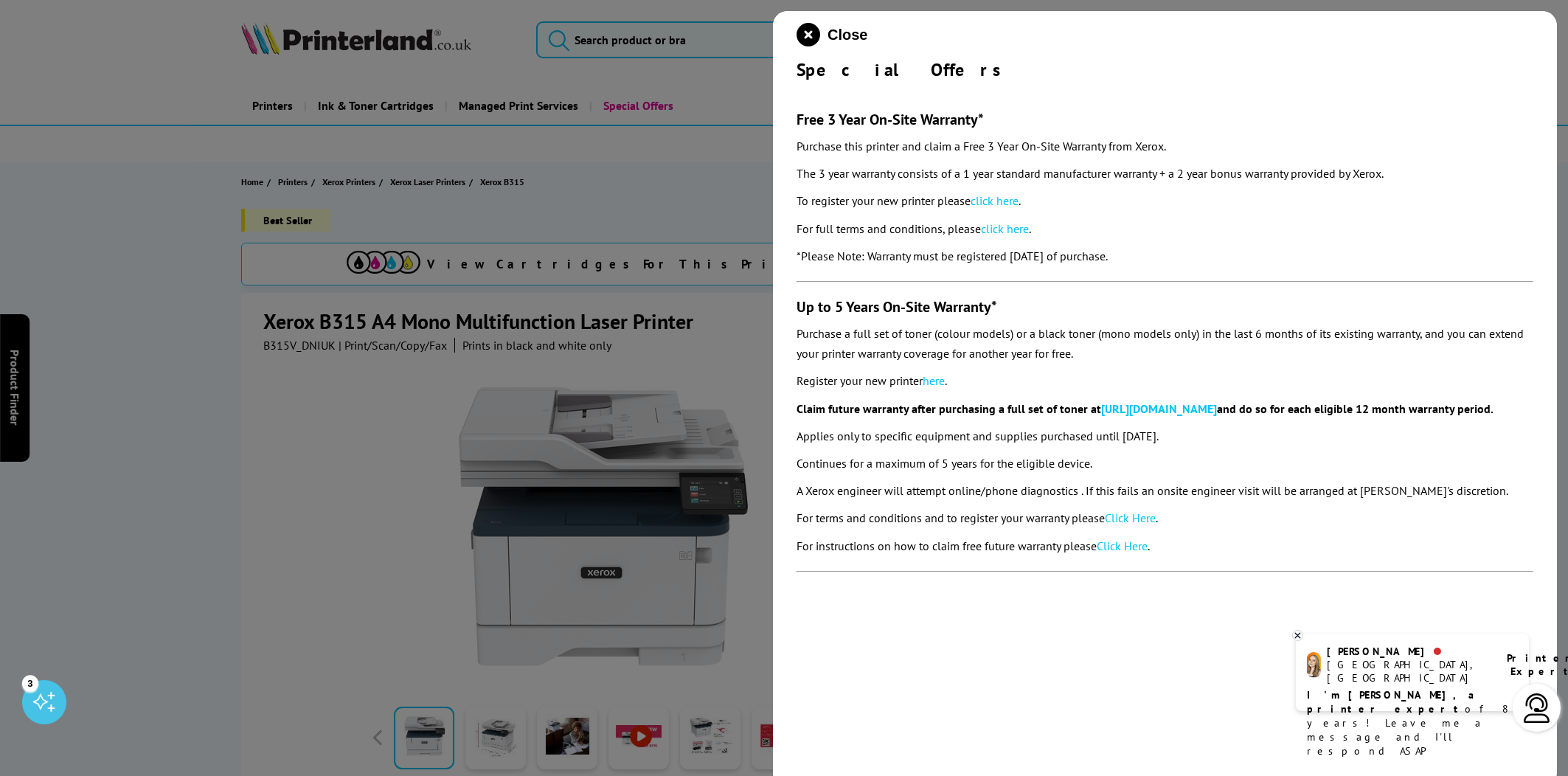
click at [592, 302] on div at bounding box center [784, 388] width 1568 height 776
click at [445, 312] on div at bounding box center [784, 388] width 1568 height 776
click at [811, 36] on icon "close modal" at bounding box center [808, 35] width 24 height 24
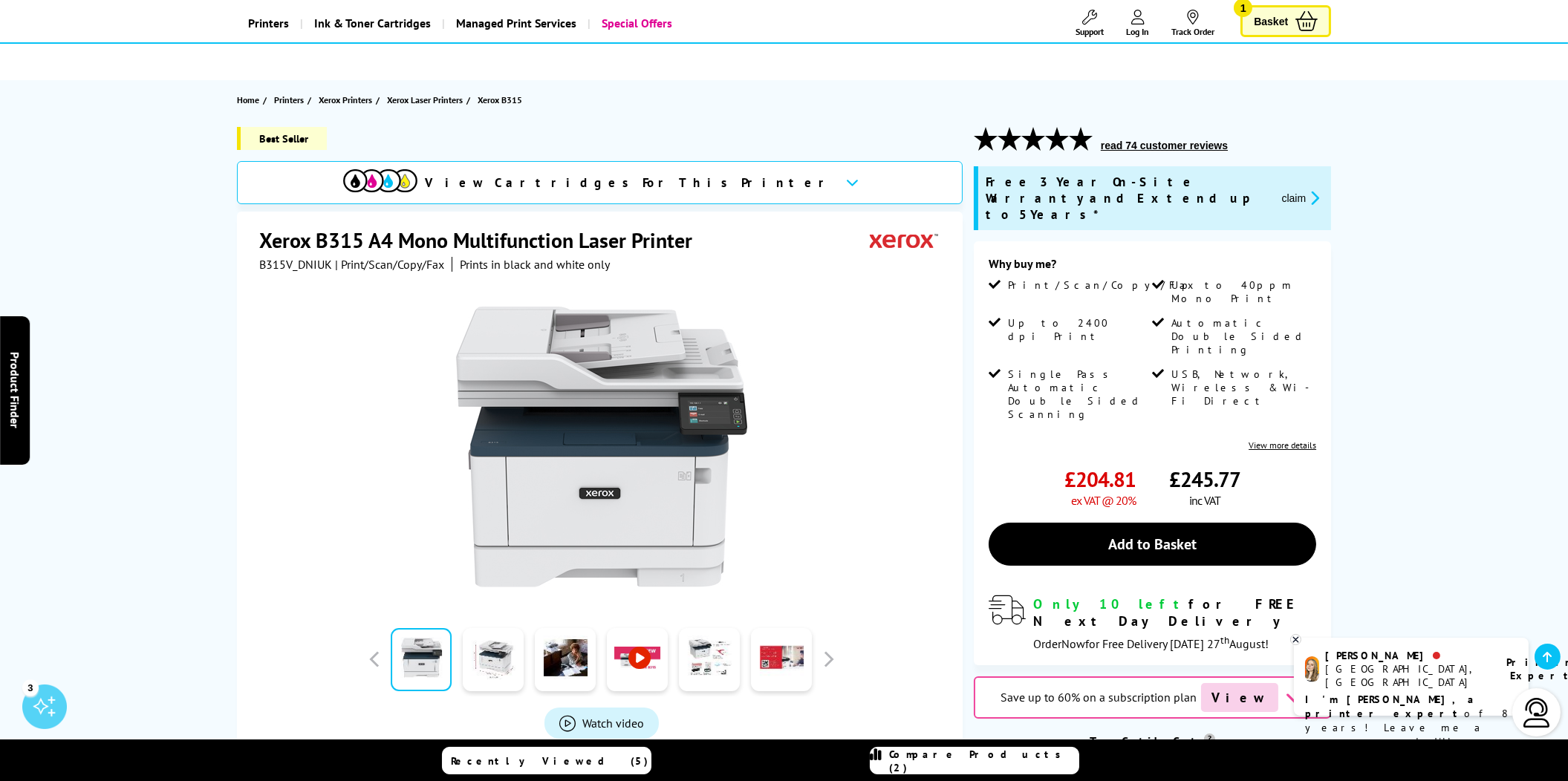
scroll to position [148, 0]
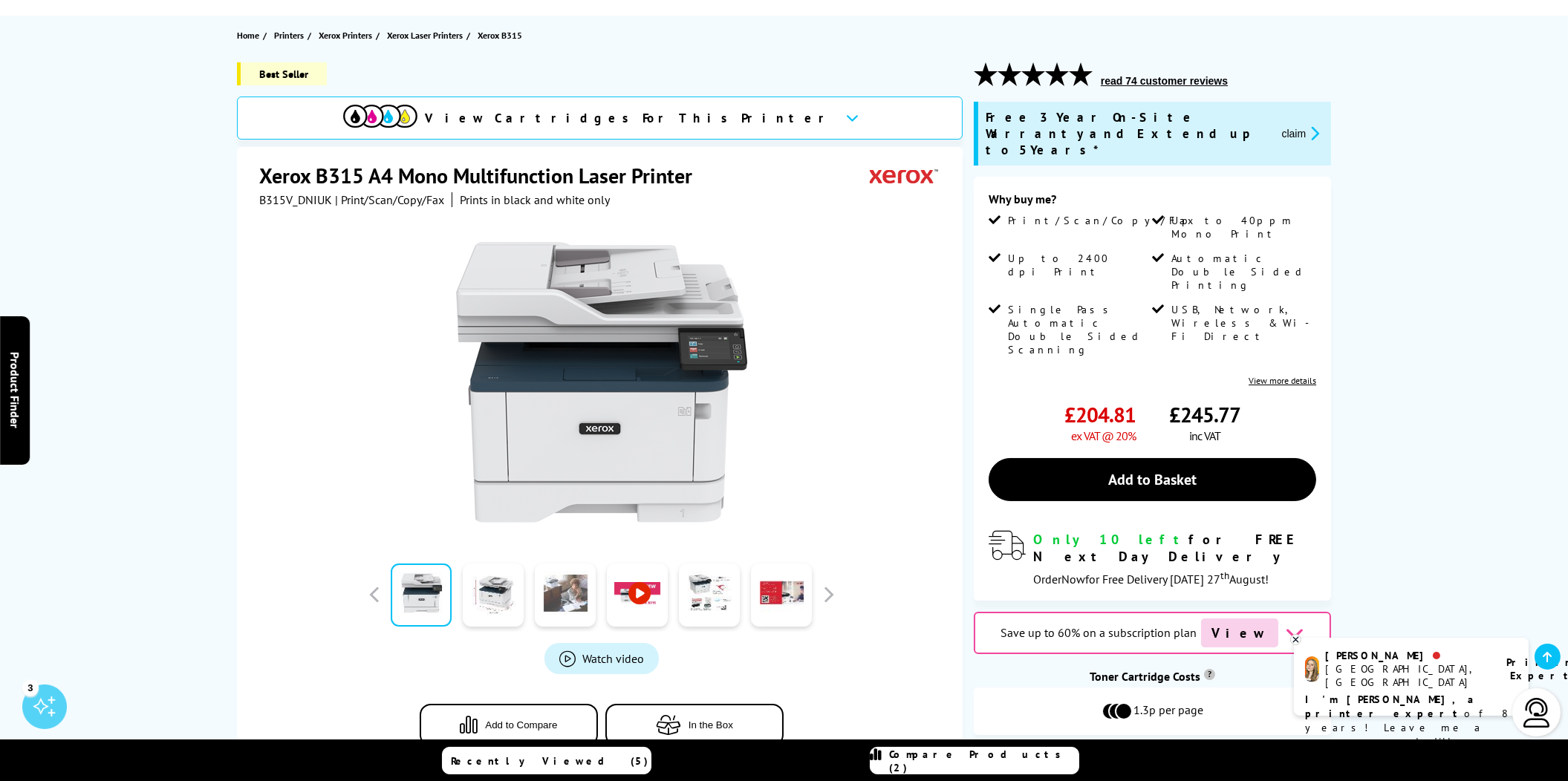
click at [565, 594] on link at bounding box center [565, 595] width 61 height 63
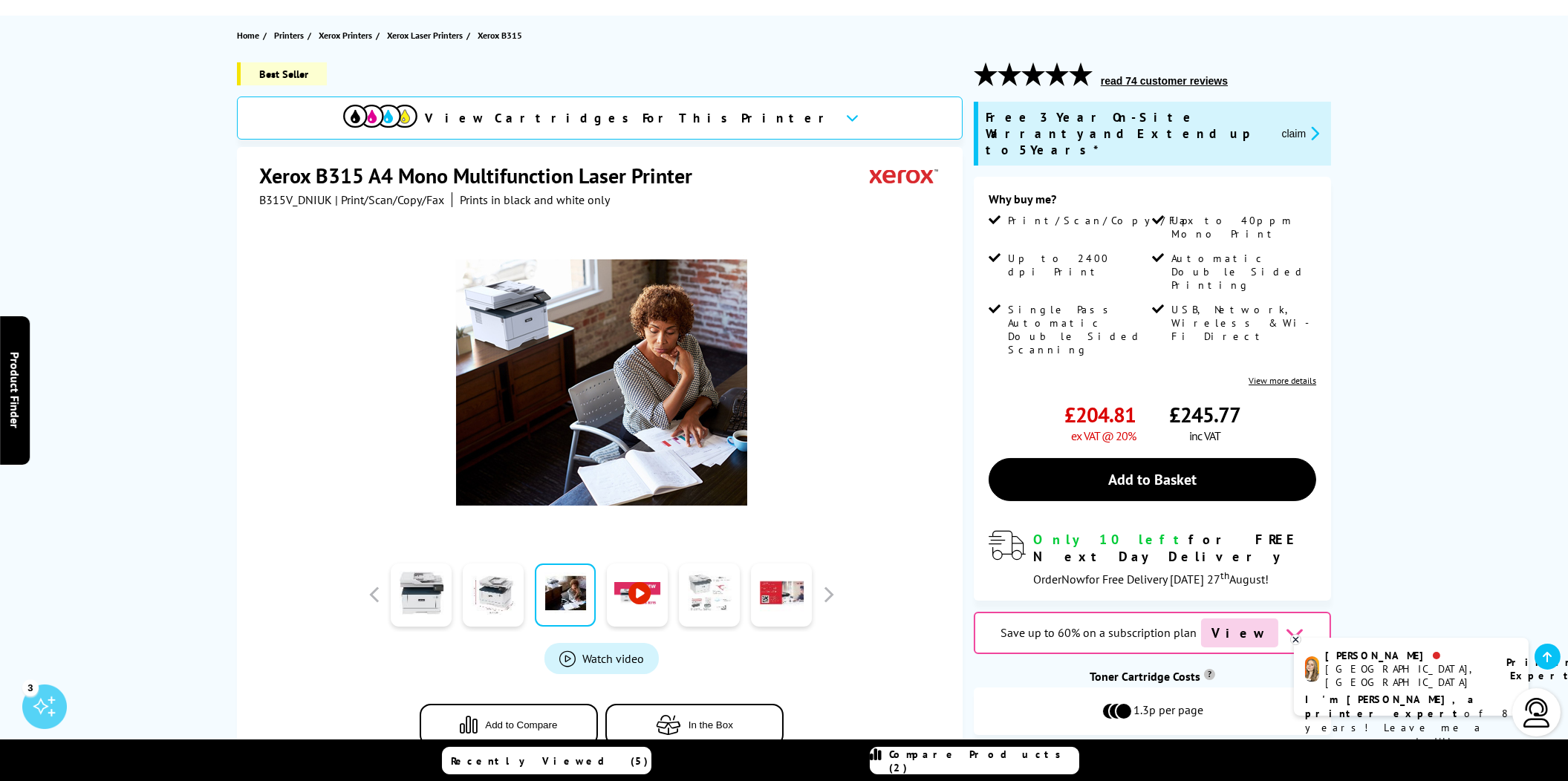
click at [711, 599] on link at bounding box center [709, 595] width 61 height 63
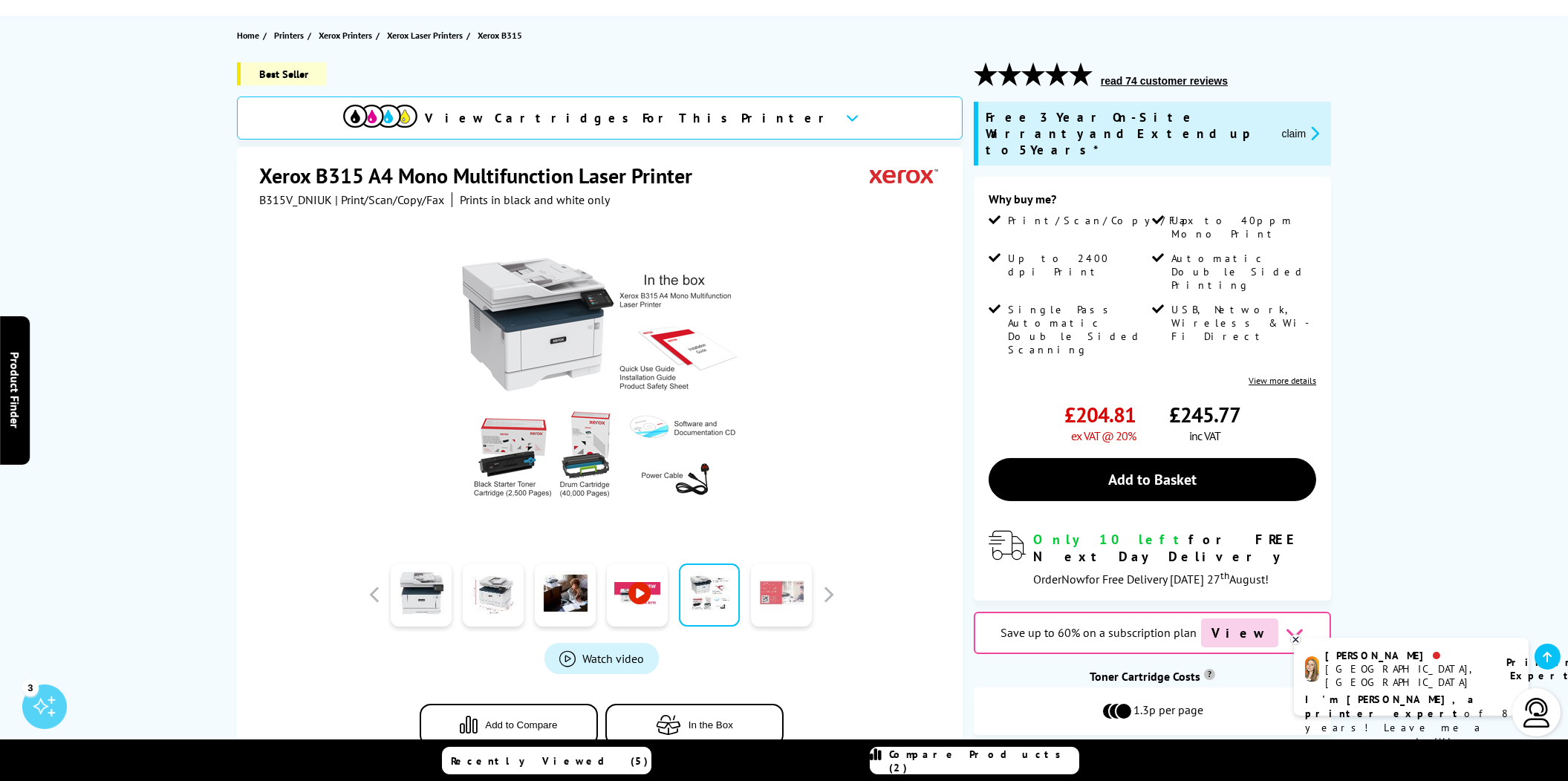
click at [781, 598] on link at bounding box center [781, 595] width 61 height 63
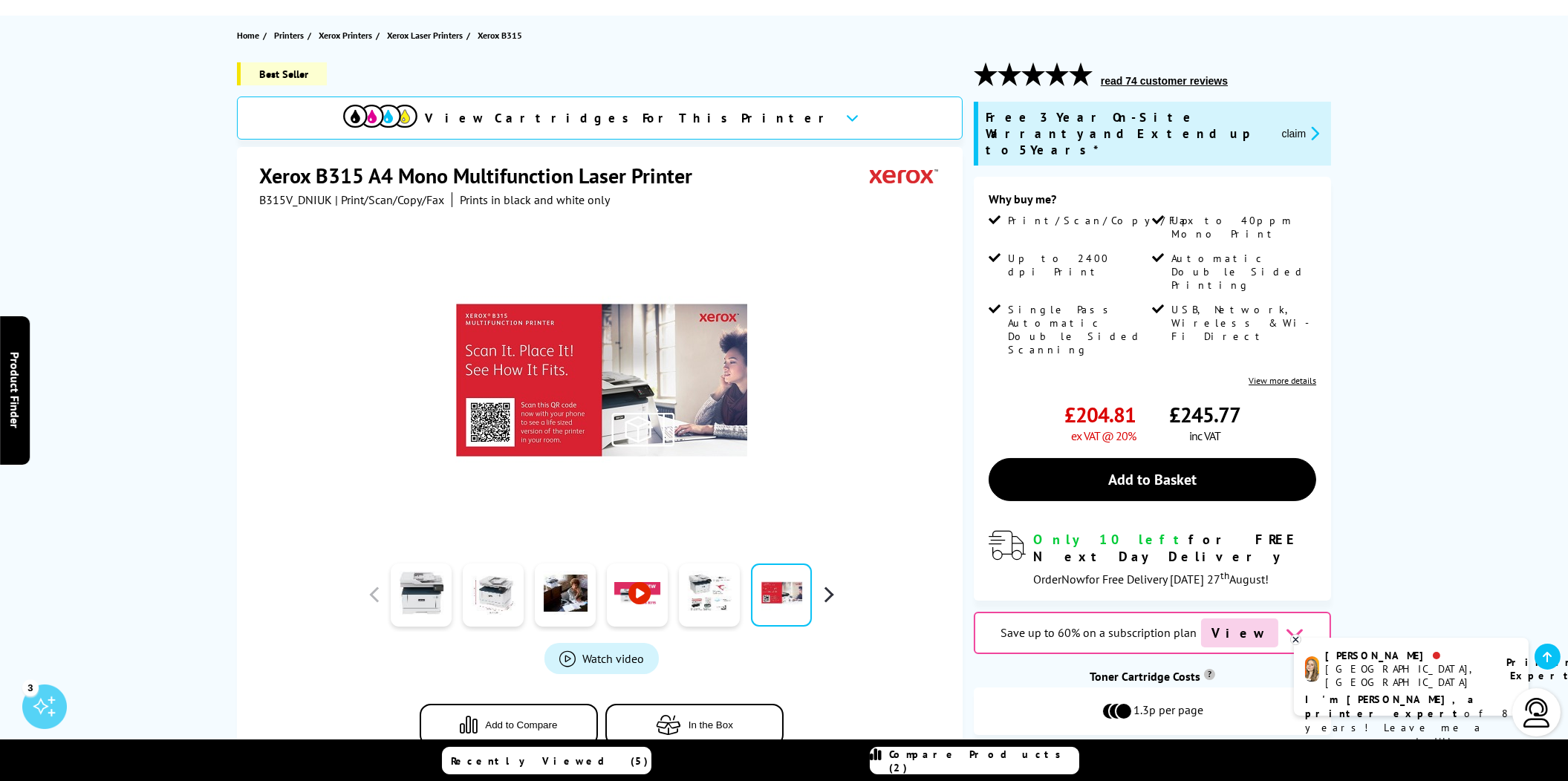
click at [828, 592] on button "button" at bounding box center [828, 595] width 22 height 22
click at [477, 599] on link at bounding box center [493, 595] width 61 height 63
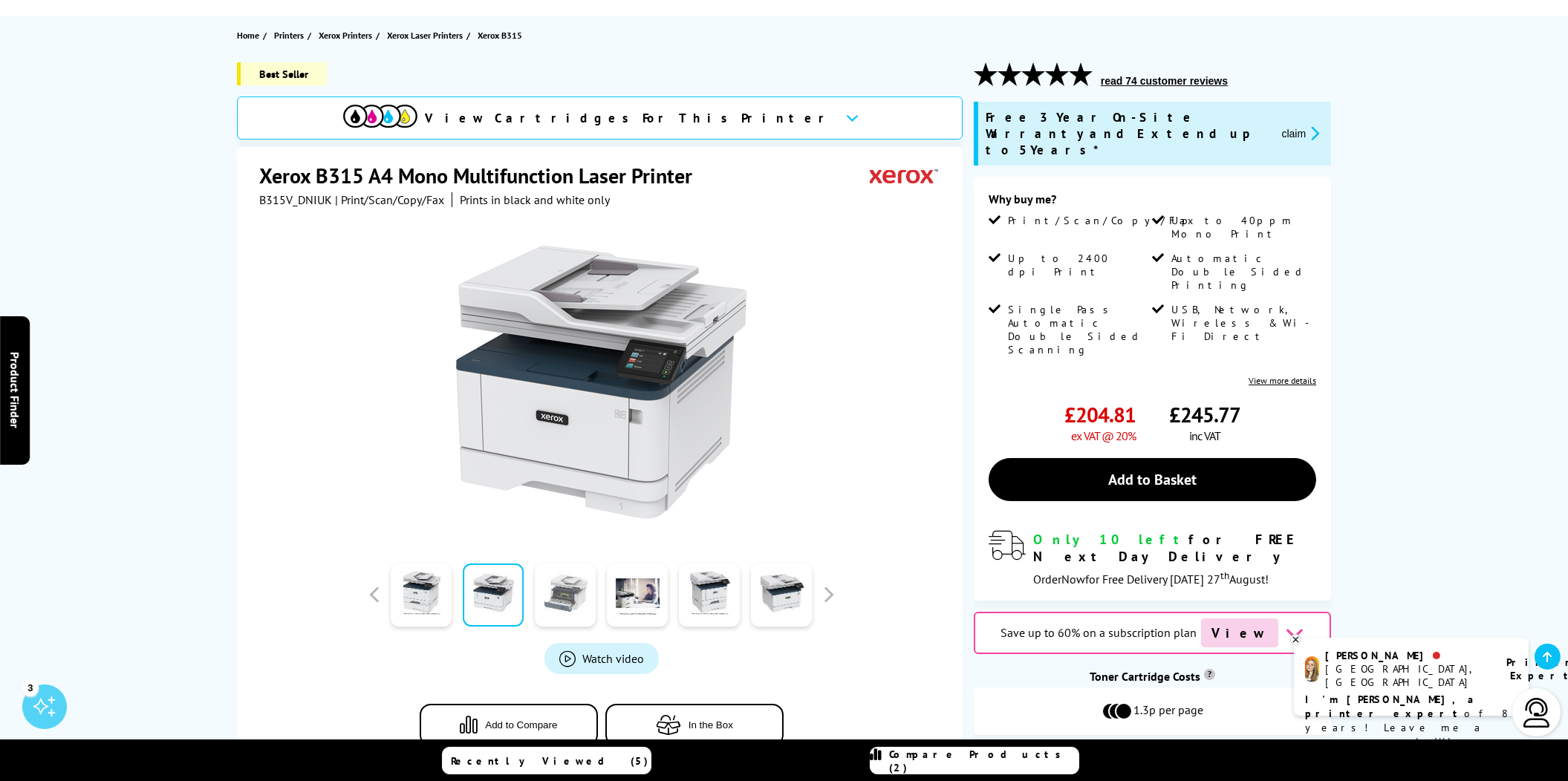
click at [561, 589] on link at bounding box center [565, 595] width 61 height 63
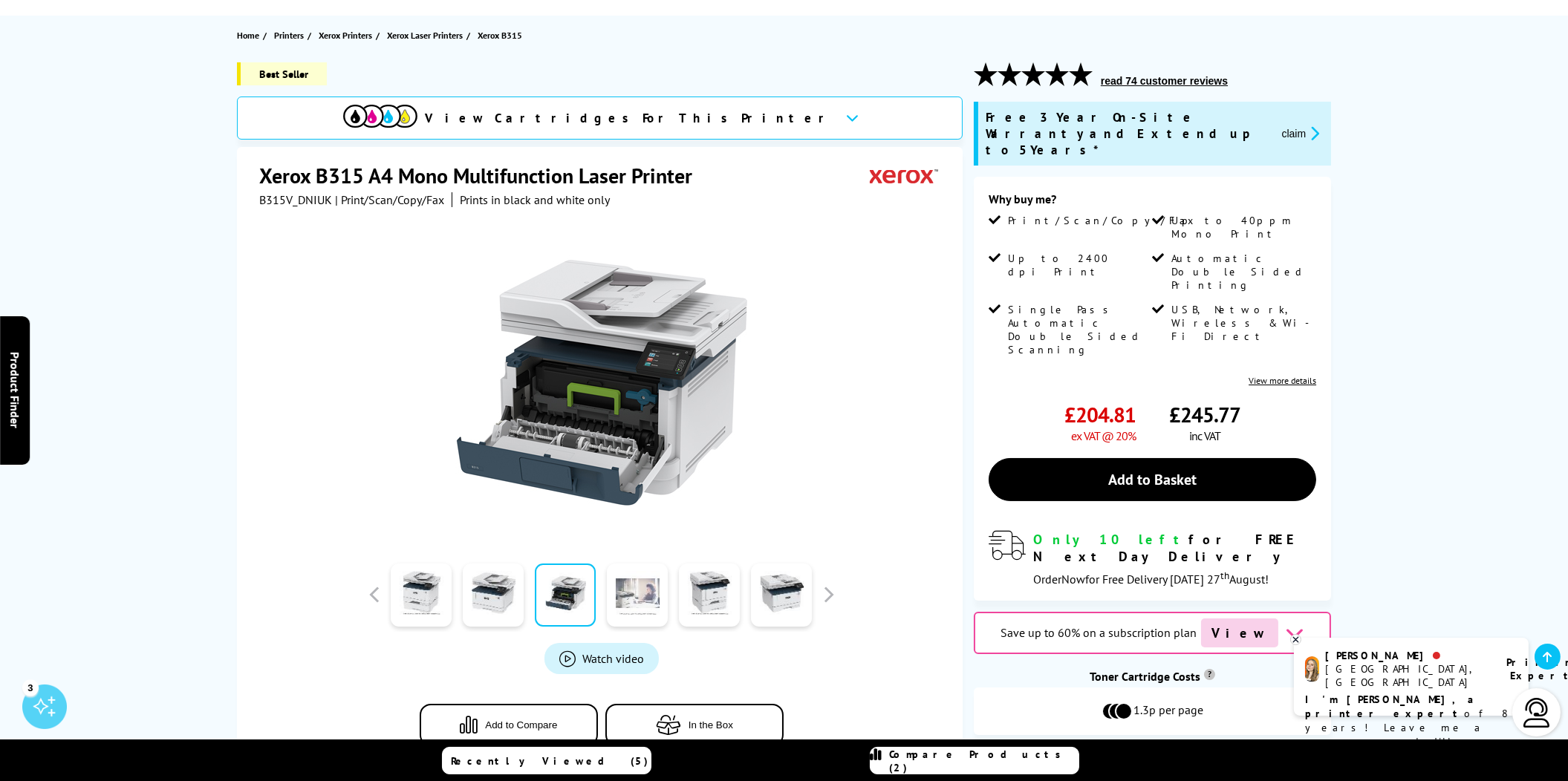
click at [641, 596] on link at bounding box center [637, 595] width 61 height 63
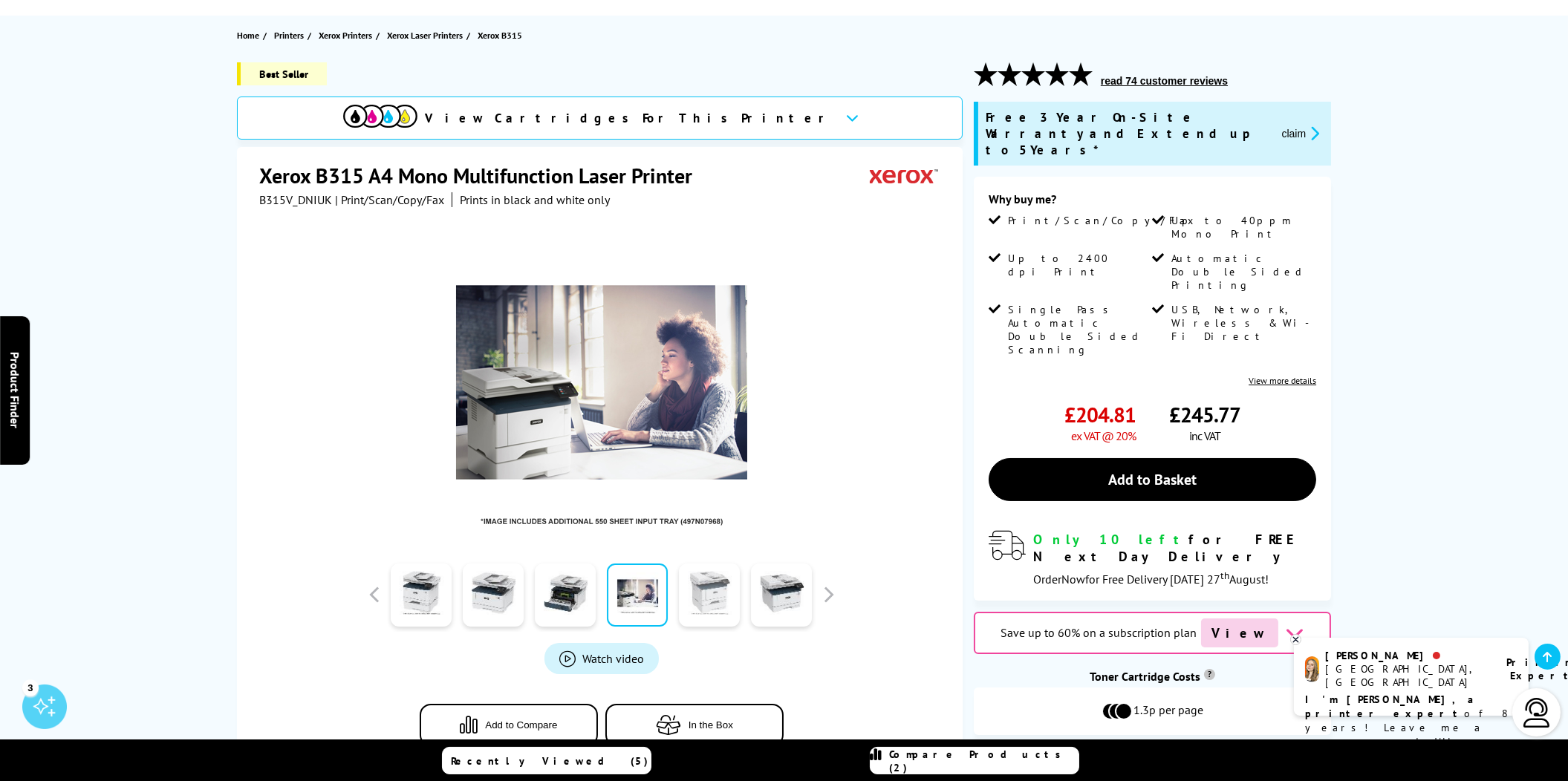
click at [699, 585] on link at bounding box center [709, 595] width 61 height 63
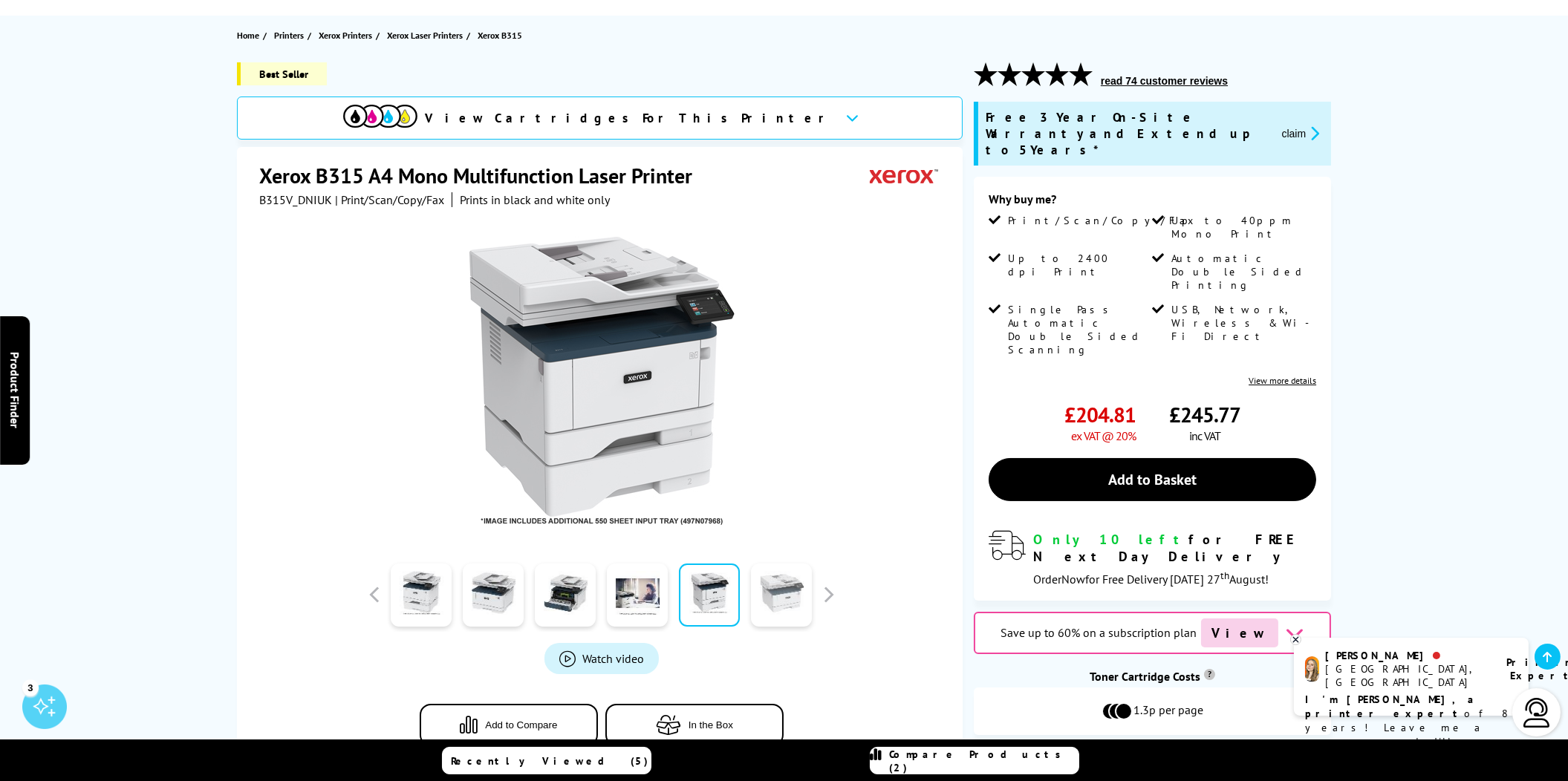
click at [778, 581] on link at bounding box center [781, 595] width 61 height 63
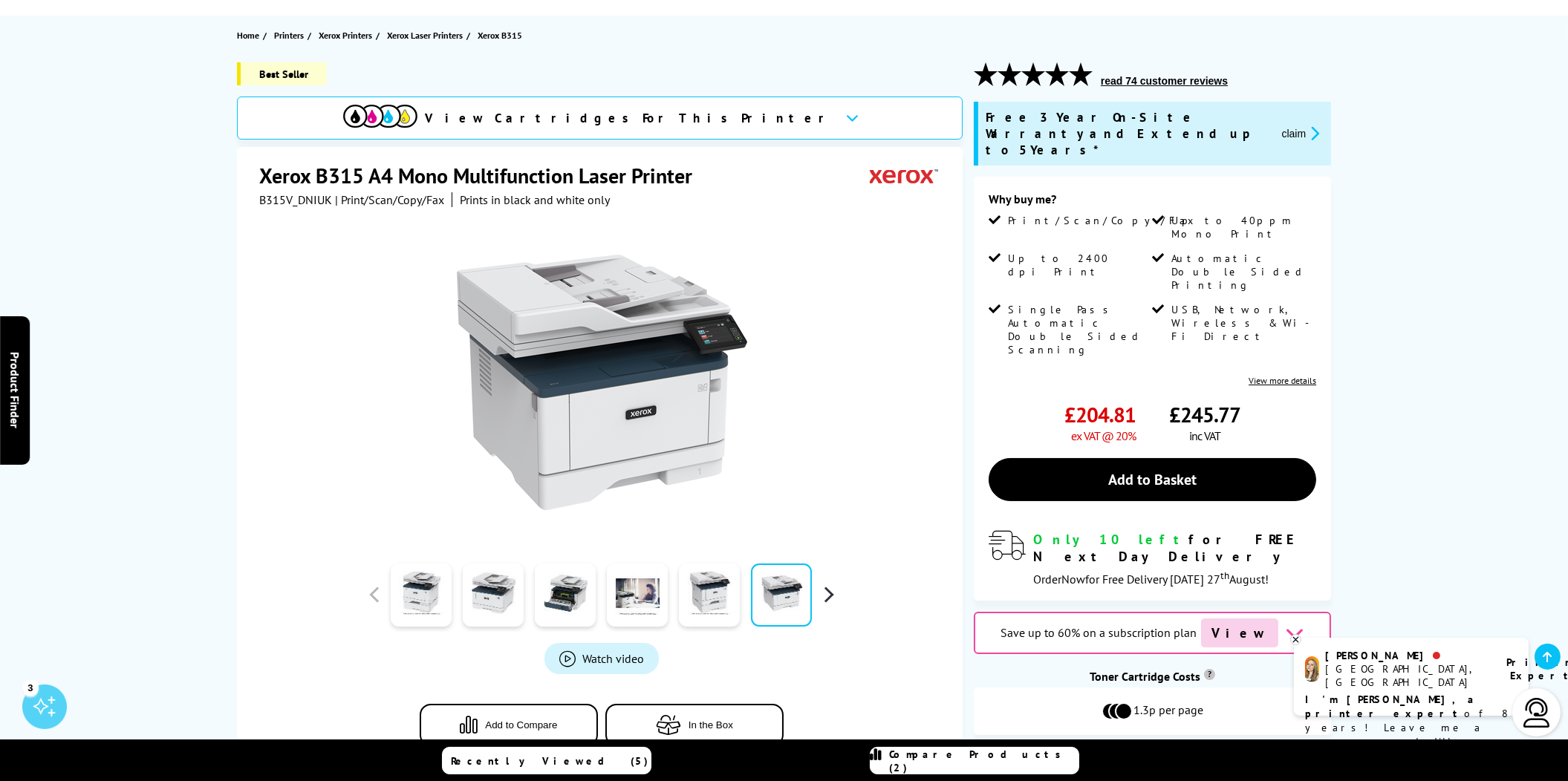
click at [828, 592] on button "button" at bounding box center [828, 595] width 22 height 22
click at [707, 590] on link at bounding box center [709, 595] width 61 height 63
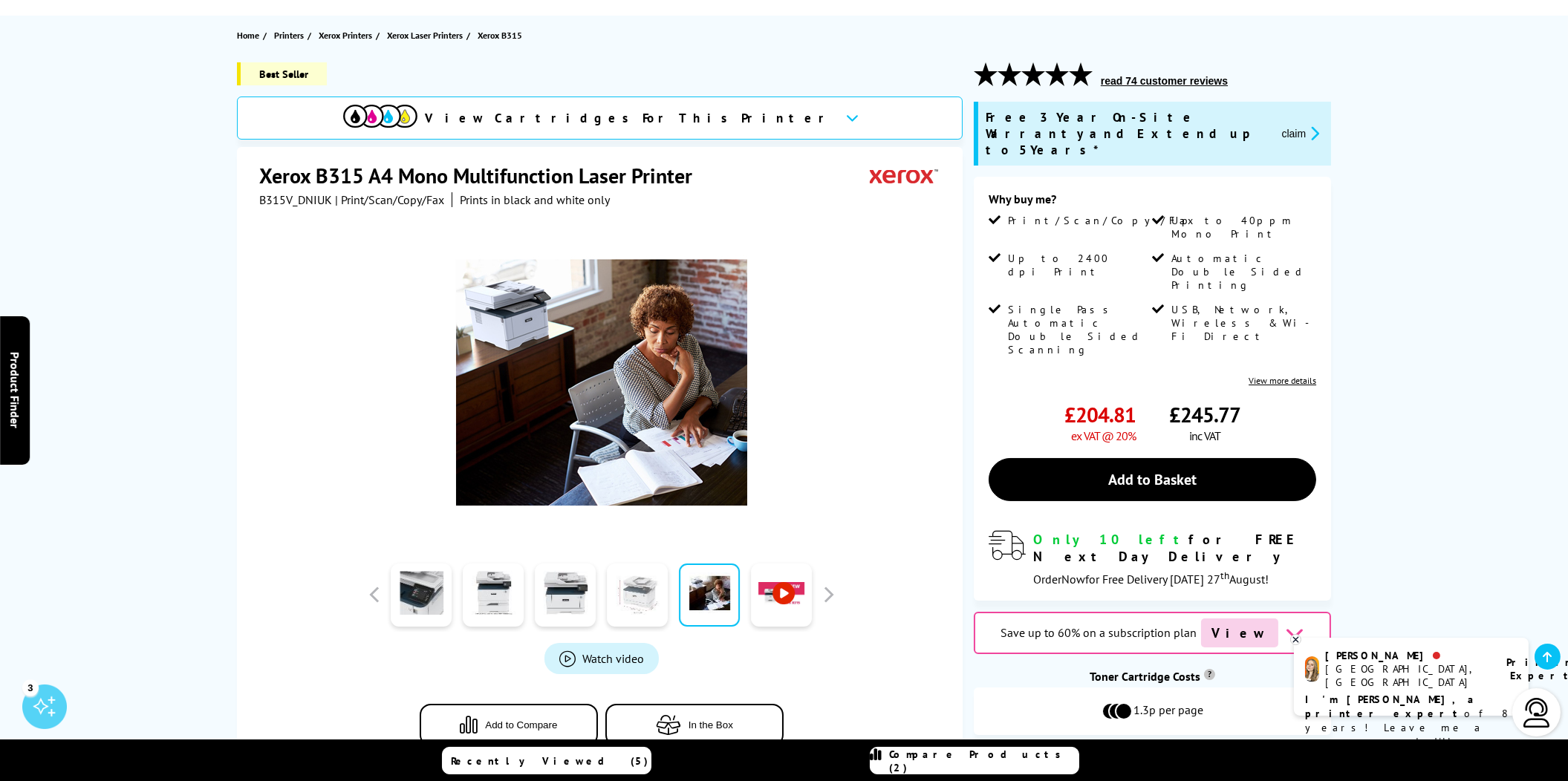
click at [637, 588] on link at bounding box center [637, 595] width 61 height 63
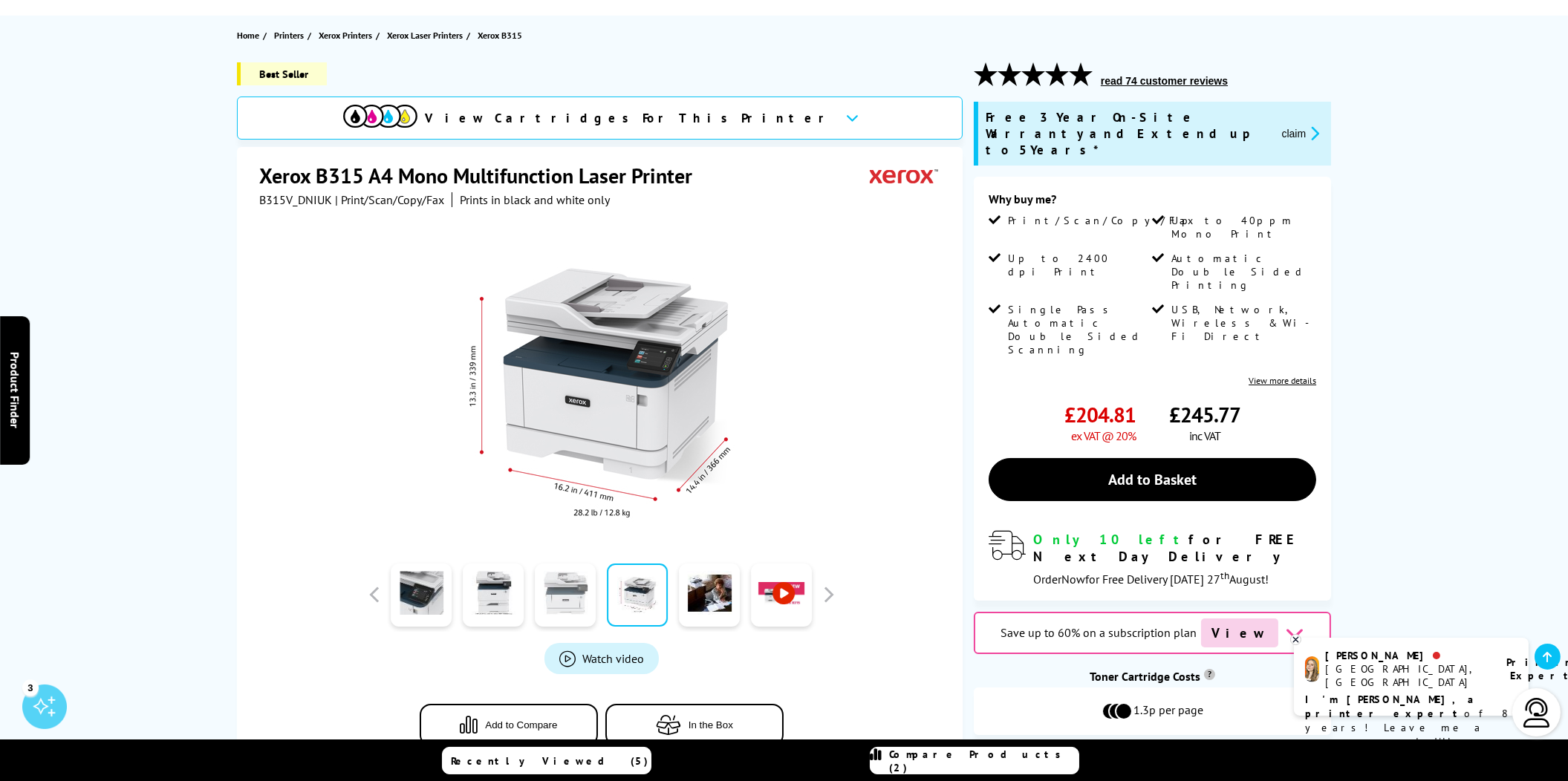
click at [572, 585] on link at bounding box center [565, 595] width 61 height 63
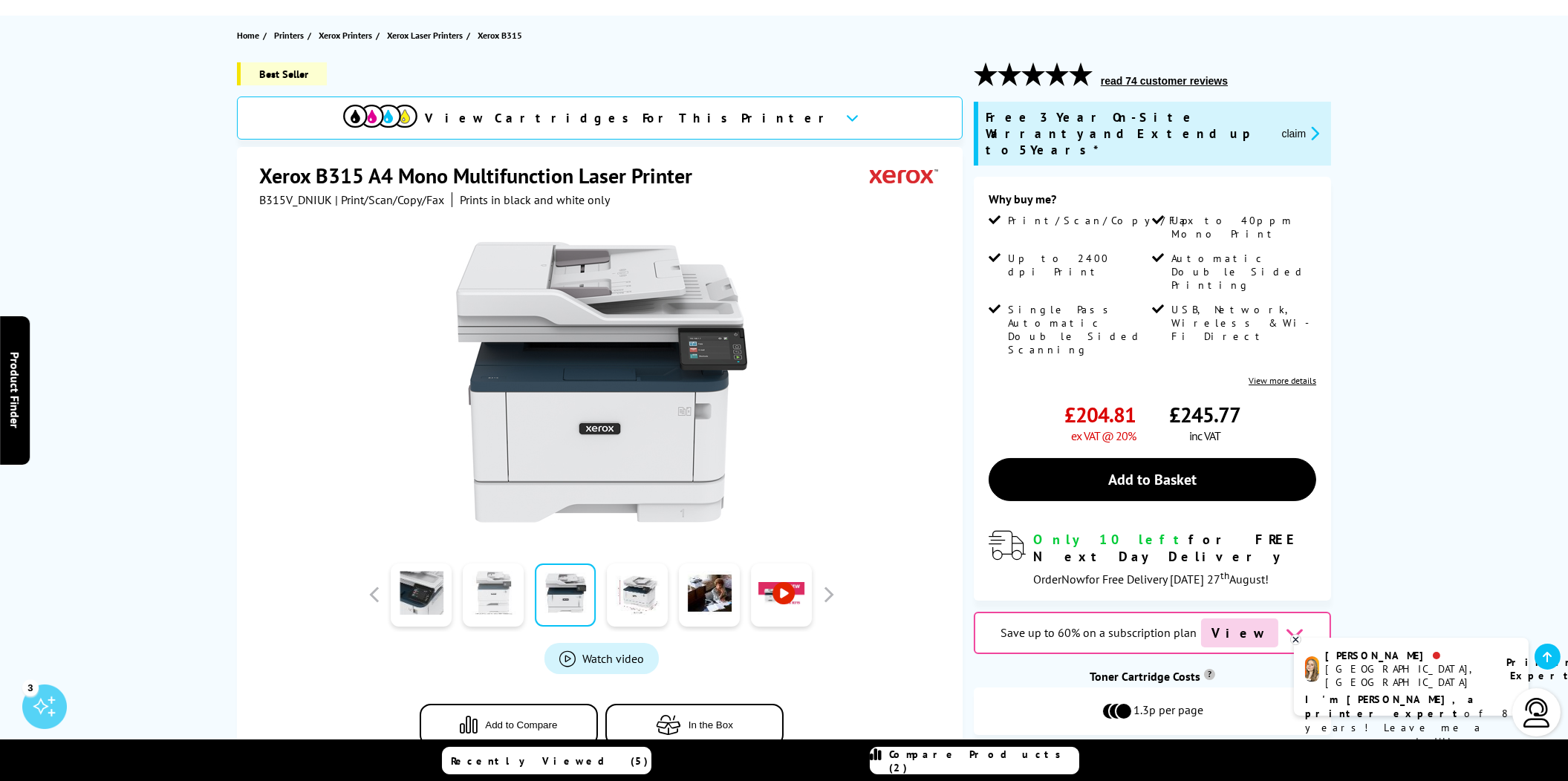
click at [519, 598] on link at bounding box center [493, 595] width 61 height 63
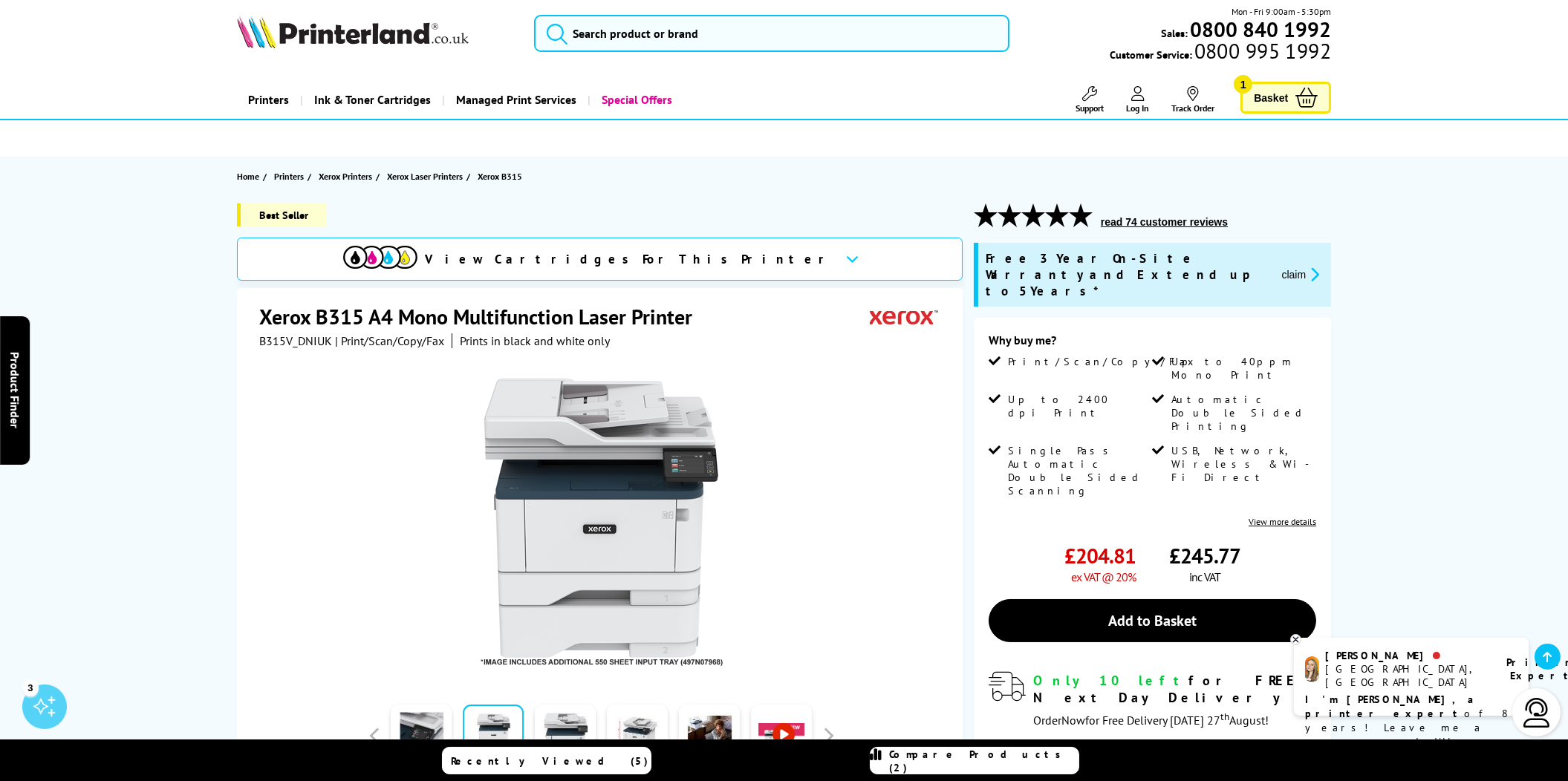
scroll to position [0, 0]
